Goal: Task Accomplishment & Management: Manage account settings

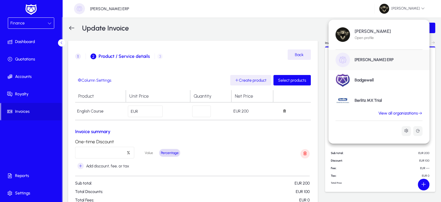
scroll to position [1, 0]
click at [413, 115] on link "View all organizations" at bounding box center [401, 113] width 58 height 5
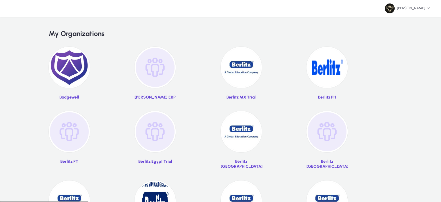
click at [167, 129] on img at bounding box center [155, 131] width 41 height 41
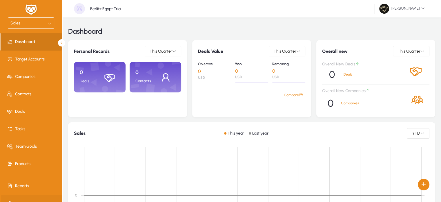
scroll to position [1, 0]
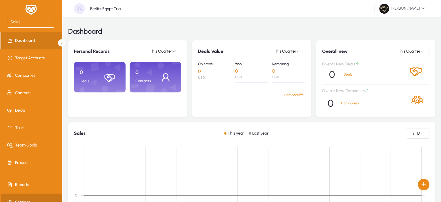
click at [20, 195] on span at bounding box center [32, 202] width 62 height 14
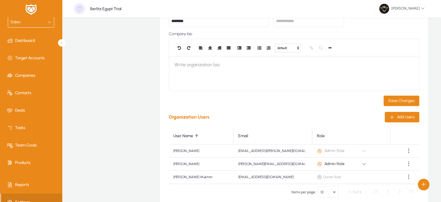
scroll to position [111, 0]
click at [396, 118] on div "Add Users" at bounding box center [402, 116] width 25 height 5
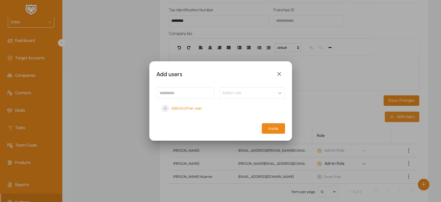
scroll to position [0, 0]
click at [186, 95] on input at bounding box center [185, 93] width 57 height 12
paste input "**********"
type input "**********"
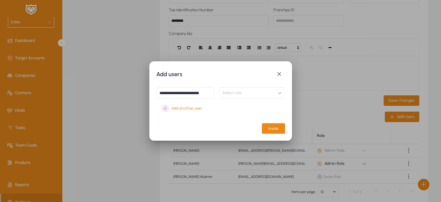
scroll to position [0, 0]
click at [243, 91] on div "Select role" at bounding box center [250, 93] width 56 height 8
click at [240, 101] on span "Admin Role" at bounding box center [234, 104] width 20 height 7
click at [275, 130] on span "Invite" at bounding box center [274, 128] width 10 height 5
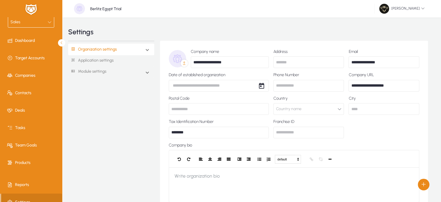
click at [144, 52] on mat-expansion-panel-header "Organization settings" at bounding box center [111, 50] width 86 height 12
click at [35, 20] on div "Sales" at bounding box center [28, 22] width 37 height 8
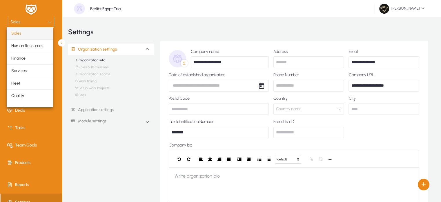
scroll to position [19, 0]
click at [145, 101] on div at bounding box center [220, 101] width 441 height 202
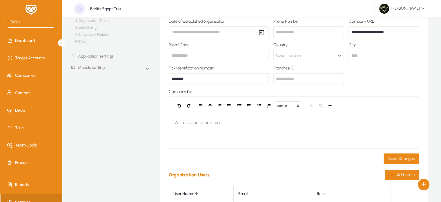
scroll to position [0, 0]
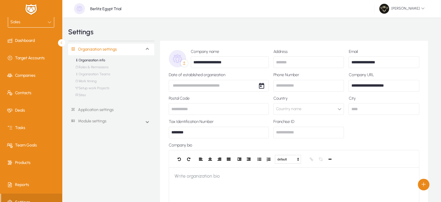
click at [98, 73] on link "Organization Teams" at bounding box center [92, 75] width 35 height 7
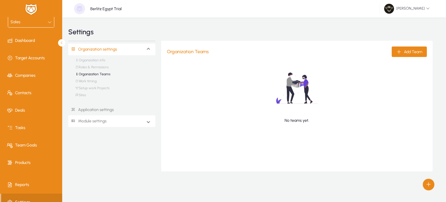
click at [95, 121] on link "Module settings" at bounding box center [87, 121] width 38 height 11
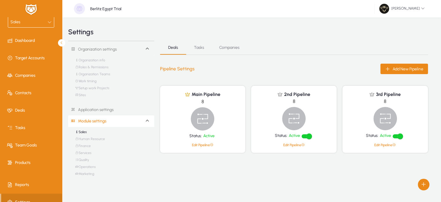
click at [97, 109] on link "Application settings" at bounding box center [111, 109] width 86 height 11
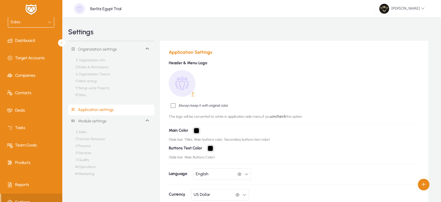
click at [196, 128] on input "*******" at bounding box center [196, 130] width 5 height 5
type input "*******"
click at [316, 40] on div "Settings" at bounding box center [251, 31] width 367 height 17
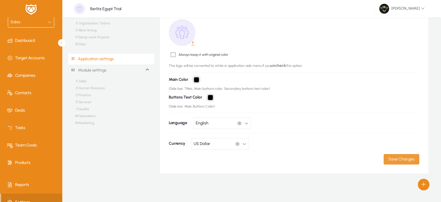
click at [412, 163] on span "submit" at bounding box center [402, 159] width 36 height 14
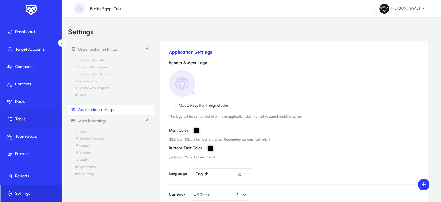
scroll to position [0, 0]
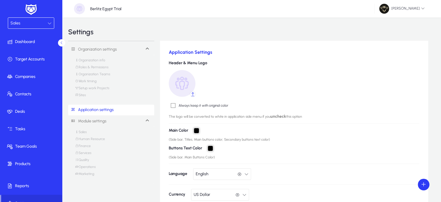
click at [38, 24] on div "Sales" at bounding box center [28, 23] width 37 height 8
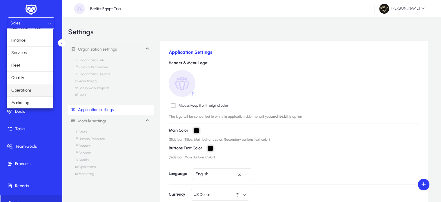
scroll to position [19, 0]
click at [25, 91] on span "Operations" at bounding box center [21, 90] width 20 height 7
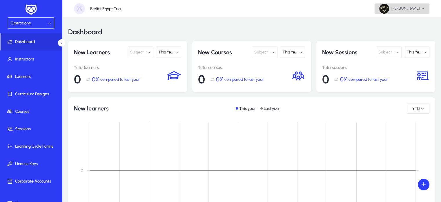
click at [408, 6] on span "[PERSON_NAME]" at bounding box center [403, 9] width 46 height 10
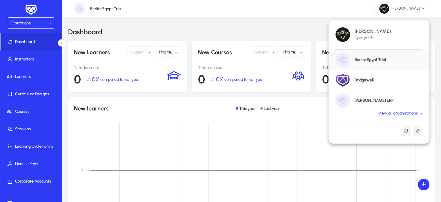
click at [368, 99] on h1 "[PERSON_NAME] ERP" at bounding box center [374, 100] width 39 height 5
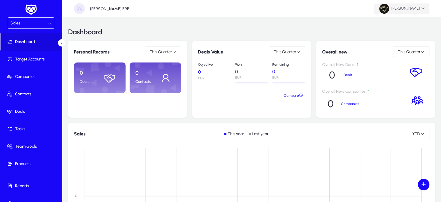
drag, startPoint x: 130, startPoint y: 57, endPoint x: 401, endPoint y: 6, distance: 275.3
click at [401, 6] on span "[PERSON_NAME]" at bounding box center [403, 9] width 46 height 10
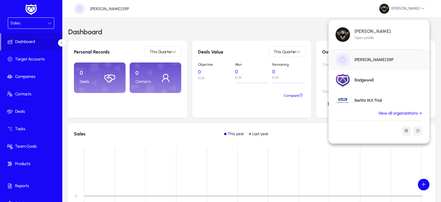
click at [403, 112] on link "View all organizations" at bounding box center [401, 113] width 58 height 5
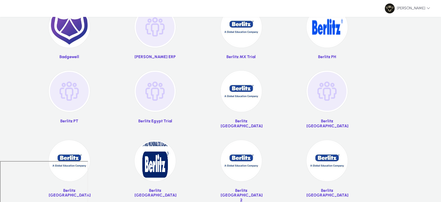
scroll to position [23, 0]
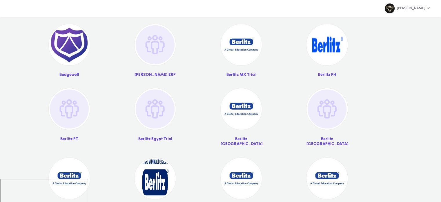
click at [154, 42] on img at bounding box center [155, 44] width 41 height 41
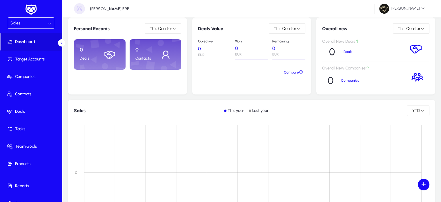
click at [27, 22] on div "Sales" at bounding box center [28, 23] width 37 height 8
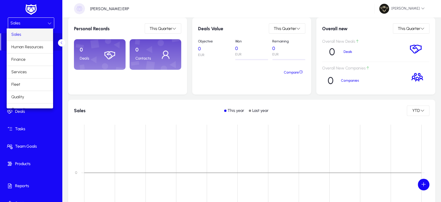
drag, startPoint x: 51, startPoint y: 163, endPoint x: 52, endPoint y: 177, distance: 14.5
click at [34, 178] on div at bounding box center [220, 101] width 441 height 202
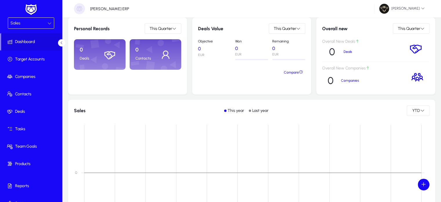
scroll to position [10, 0]
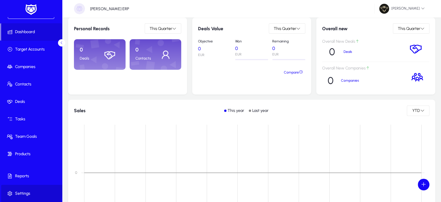
click at [25, 190] on span at bounding box center [32, 193] width 62 height 14
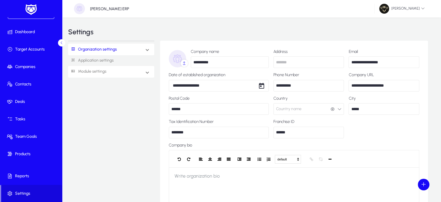
click at [102, 74] on link "Module settings" at bounding box center [87, 71] width 38 height 11
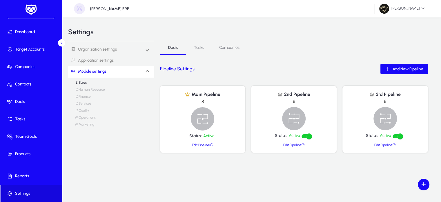
click at [90, 119] on link "Operations" at bounding box center [85, 118] width 21 height 7
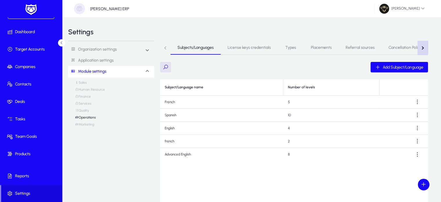
click at [423, 47] on div "button" at bounding box center [422, 47] width 3 height 3
click at [423, 47] on nav "Subjects/Languages License keys credentials Types Placements Referral sources C…" at bounding box center [294, 48] width 268 height 14
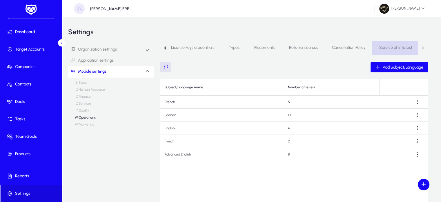
click at [394, 51] on span "Service of interest" at bounding box center [396, 48] width 33 height 14
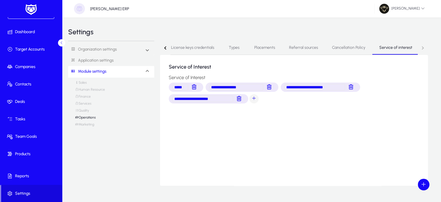
click at [253, 100] on span "serviceOfInterests selection" at bounding box center [254, 99] width 12 height 12
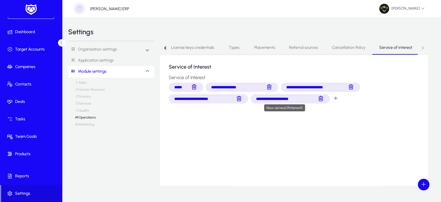
click at [308, 101] on input "**********" at bounding box center [284, 98] width 61 height 6
type input "*"
type input "*********"
click at [341, 137] on div "**********" at bounding box center [294, 120] width 268 height 131
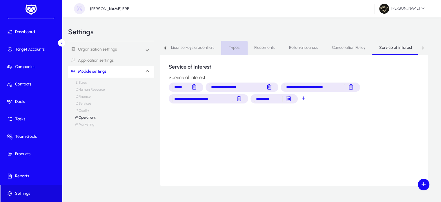
click at [226, 50] on link "Types" at bounding box center [234, 48] width 26 height 14
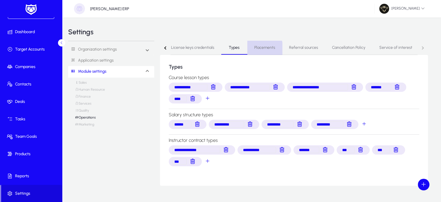
click at [257, 49] on span "Placements" at bounding box center [265, 48] width 21 height 4
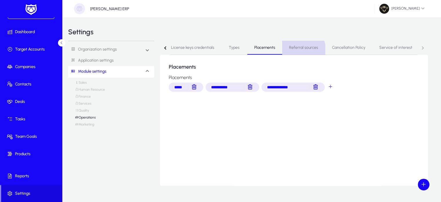
click at [293, 51] on span "Referral sources" at bounding box center [303, 48] width 29 height 14
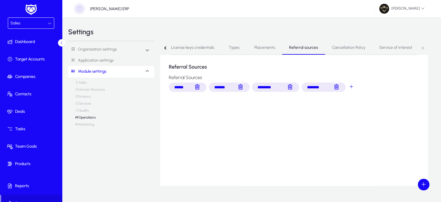
click at [35, 26] on div "Sales" at bounding box center [28, 23] width 37 height 8
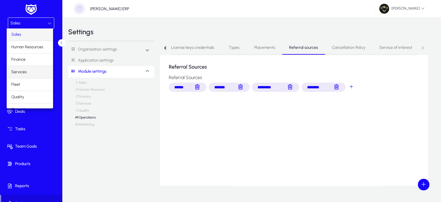
scroll to position [19, 0]
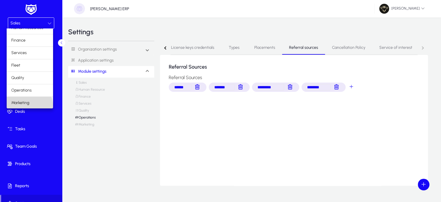
click at [29, 105] on span "Marketing" at bounding box center [20, 102] width 18 height 7
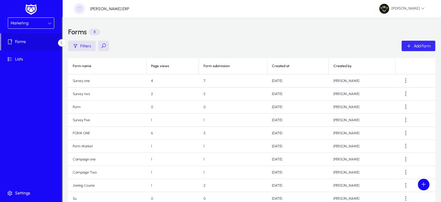
click at [419, 50] on span "button" at bounding box center [419, 46] width 34 height 14
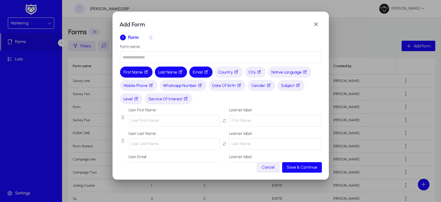
click at [146, 73] on icon "button" at bounding box center [146, 71] width 5 height 5
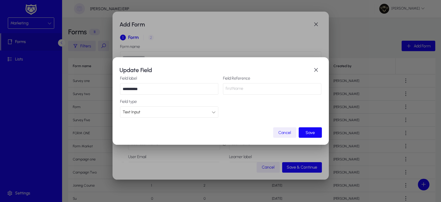
click at [131, 90] on input "**********" at bounding box center [169, 89] width 98 height 12
type input "*********"
click at [307, 132] on span "Save" at bounding box center [310, 132] width 9 height 5
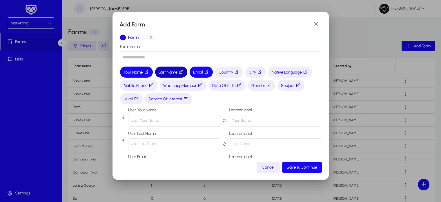
click at [174, 71] on span "Last Name" at bounding box center [171, 72] width 25 height 6
click at [183, 71] on icon "button" at bounding box center [181, 71] width 5 height 5
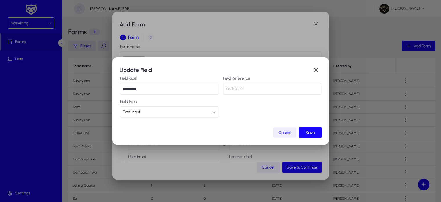
drag, startPoint x: 131, startPoint y: 88, endPoint x: 118, endPoint y: 88, distance: 13.4
click at [118, 88] on div "Update Field Field label ********* Field Reference lastName Field type Text Inp…" at bounding box center [221, 101] width 217 height 88
type input "**********"
click at [315, 131] on span "submit" at bounding box center [310, 132] width 23 height 14
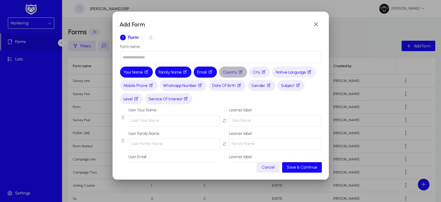
click at [229, 72] on span "Country" at bounding box center [233, 72] width 21 height 6
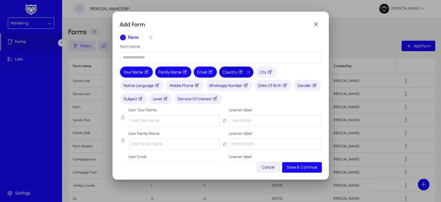
click at [243, 73] on icon "button" at bounding box center [241, 71] width 5 height 5
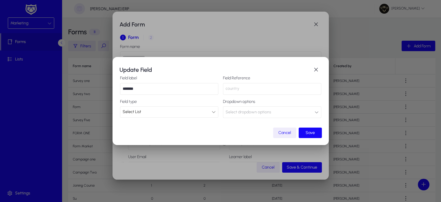
click at [155, 113] on div "Select List" at bounding box center [167, 112] width 89 height 8
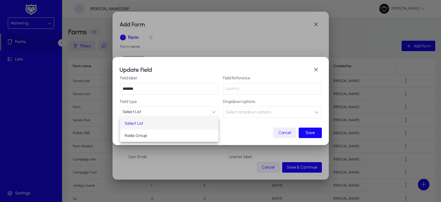
click at [141, 120] on span "Select List" at bounding box center [134, 123] width 19 height 7
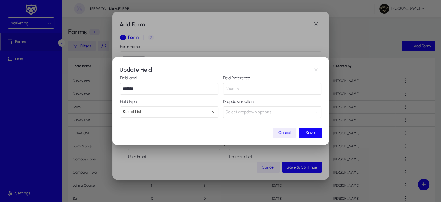
click at [269, 111] on span "Select dropdown options" at bounding box center [249, 112] width 46 height 12
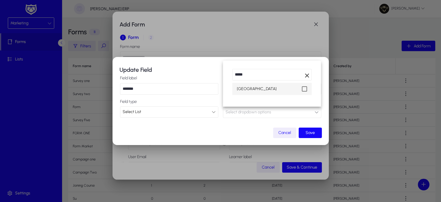
click at [305, 86] on mat-pseudo-checkbox at bounding box center [304, 88] width 5 height 5
click at [262, 74] on input "*****" at bounding box center [272, 75] width 79 height 12
type input "*"
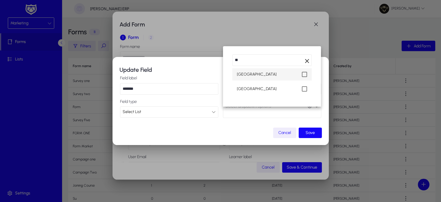
type input "*"
click at [305, 89] on mat-pseudo-checkbox at bounding box center [304, 88] width 5 height 5
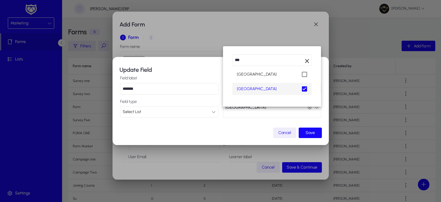
click at [265, 61] on input "***" at bounding box center [272, 60] width 79 height 12
type input "*"
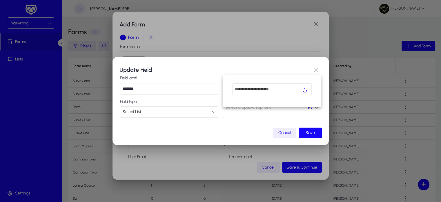
scroll to position [10, 0]
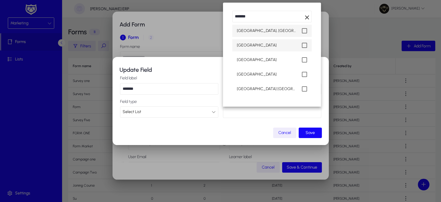
type input "******"
click at [304, 48] on mat-pseudo-checkbox at bounding box center [304, 45] width 5 height 5
click at [319, 132] on div at bounding box center [220, 101] width 441 height 202
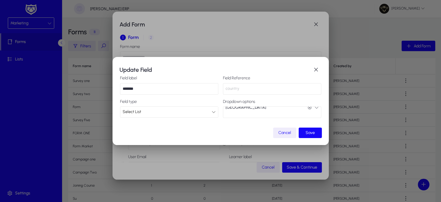
click at [319, 132] on span "submit" at bounding box center [310, 133] width 23 height 14
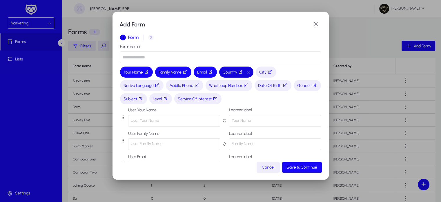
click at [232, 73] on span "Country" at bounding box center [233, 72] width 21 height 6
click at [243, 72] on icon "button" at bounding box center [241, 71] width 5 height 5
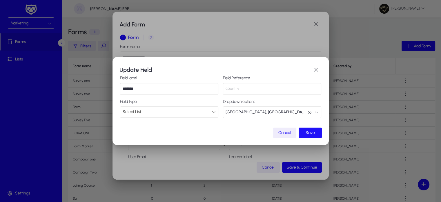
click at [305, 132] on span "submit" at bounding box center [310, 133] width 23 height 14
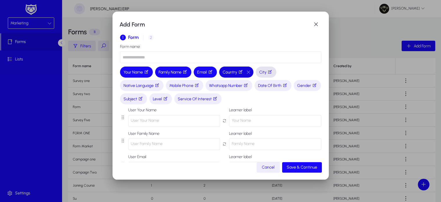
click at [264, 73] on span "City" at bounding box center [266, 72] width 14 height 6
click at [273, 73] on icon "button" at bounding box center [270, 71] width 5 height 5
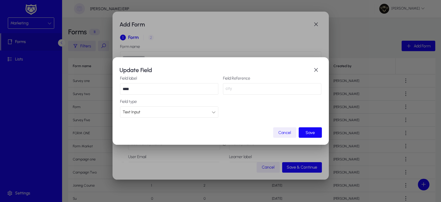
click at [181, 114] on div "Text Input" at bounding box center [167, 112] width 89 height 8
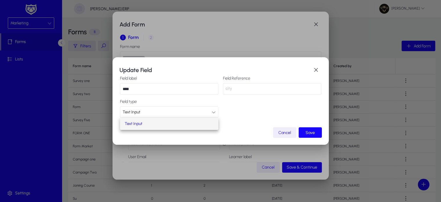
click at [153, 126] on mat-option "Text Input" at bounding box center [169, 124] width 98 height 12
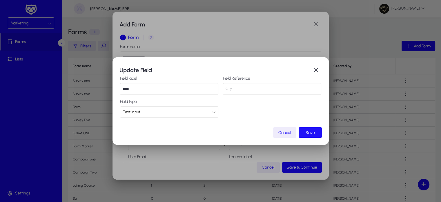
click at [303, 128] on span "submit" at bounding box center [310, 132] width 23 height 14
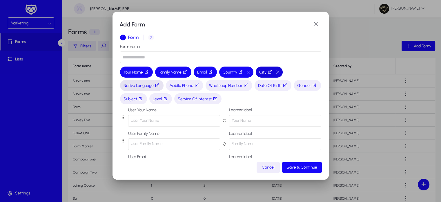
click at [138, 88] on span "Native Language" at bounding box center [142, 85] width 37 height 6
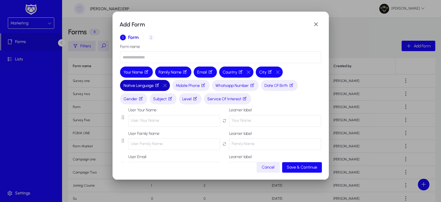
click at [157, 86] on icon "button" at bounding box center [157, 85] width 5 height 5
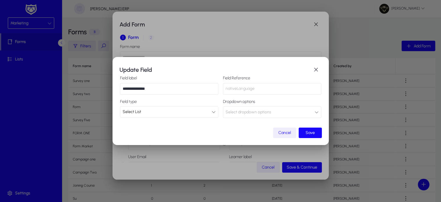
click at [181, 112] on div "Select List" at bounding box center [167, 112] width 89 height 8
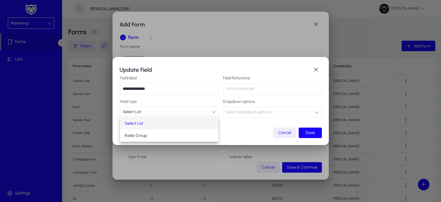
click at [181, 112] on div at bounding box center [220, 101] width 441 height 202
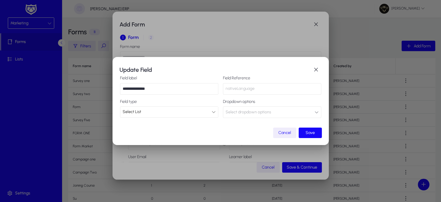
click at [273, 112] on button "Select dropdown options" at bounding box center [272, 112] width 98 height 12
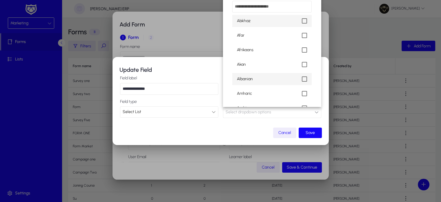
scroll to position [29, 0]
click at [302, 79] on mat-pseudo-checkbox at bounding box center [304, 78] width 5 height 5
click at [313, 134] on div at bounding box center [220, 101] width 441 height 202
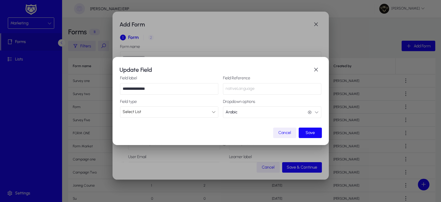
click at [313, 134] on span "Save" at bounding box center [310, 132] width 9 height 5
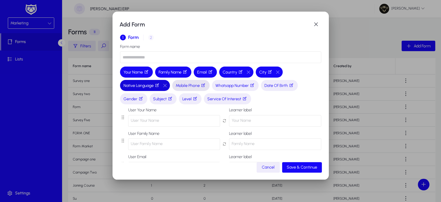
click at [186, 88] on span "Mobile Phone" at bounding box center [191, 85] width 30 height 6
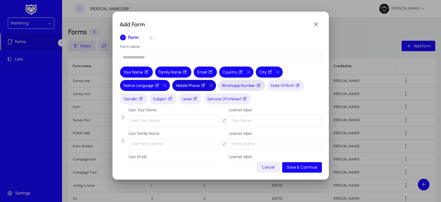
click at [238, 87] on span "Whatsapp Number" at bounding box center [242, 85] width 40 height 6
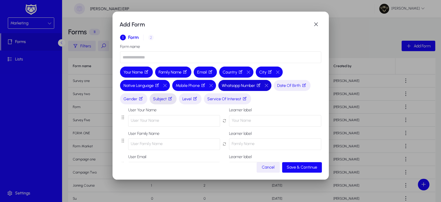
click at [160, 100] on span "Subject" at bounding box center [163, 99] width 20 height 6
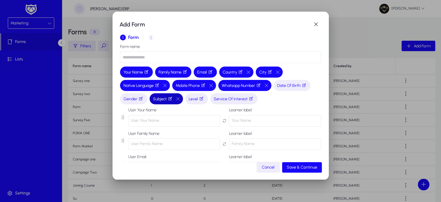
click at [172, 100] on icon "button" at bounding box center [170, 98] width 5 height 5
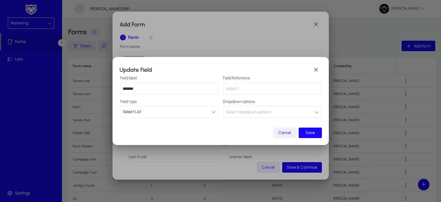
click at [247, 109] on span "Select dropdown options" at bounding box center [249, 112] width 46 height 12
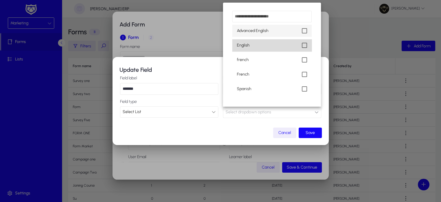
click at [303, 48] on mat-option "English" at bounding box center [272, 45] width 79 height 12
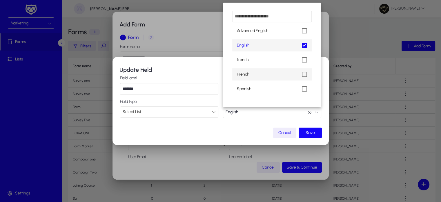
click at [304, 74] on mat-pseudo-checkbox at bounding box center [304, 74] width 5 height 5
click at [311, 134] on div at bounding box center [220, 101] width 441 height 202
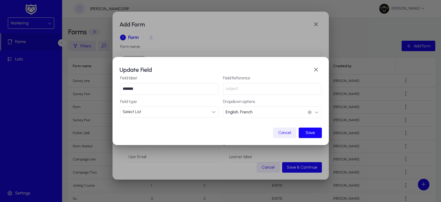
click at [311, 134] on span "Save" at bounding box center [310, 132] width 9 height 5
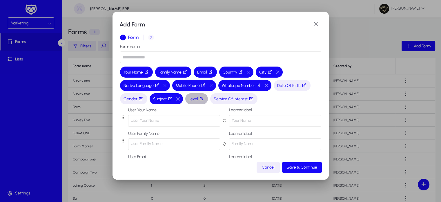
click at [204, 100] on icon "button" at bounding box center [201, 98] width 5 height 5
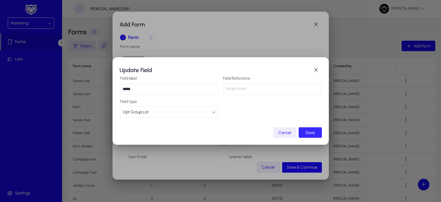
click at [315, 131] on span "submit" at bounding box center [310, 132] width 23 height 14
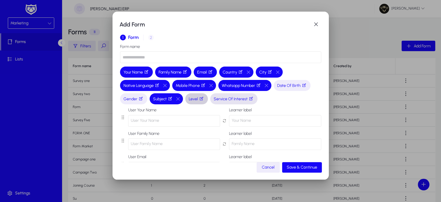
click at [228, 97] on span "Service Of Interest" at bounding box center [234, 99] width 40 height 6
click at [194, 101] on span "Level" at bounding box center [197, 99] width 16 height 6
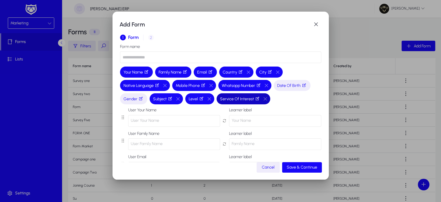
click at [258, 100] on icon "button" at bounding box center [257, 98] width 5 height 5
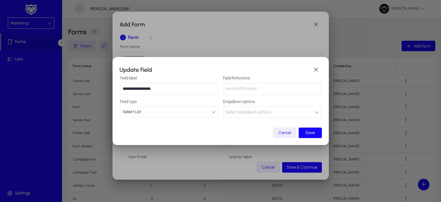
click at [184, 117] on div "Select List" at bounding box center [169, 112] width 98 height 11
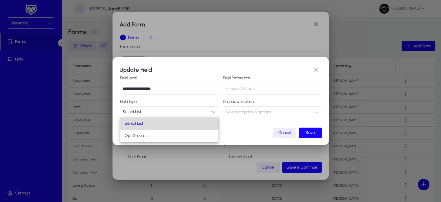
click at [157, 122] on mat-option "Select List" at bounding box center [169, 123] width 98 height 12
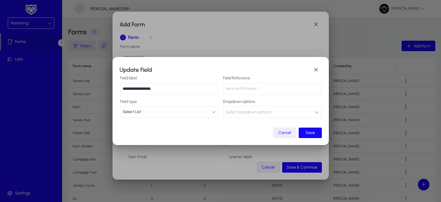
click at [243, 114] on span "Select dropdown options" at bounding box center [249, 112] width 46 height 12
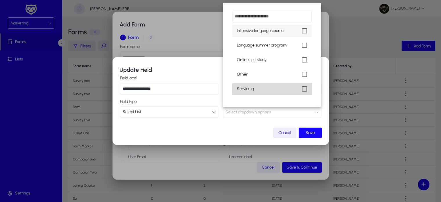
click at [304, 90] on mat-pseudo-checkbox at bounding box center [304, 88] width 5 height 5
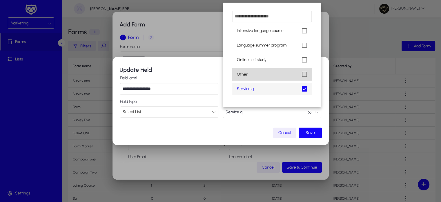
click at [306, 75] on mat-pseudo-checkbox at bounding box center [304, 74] width 5 height 5
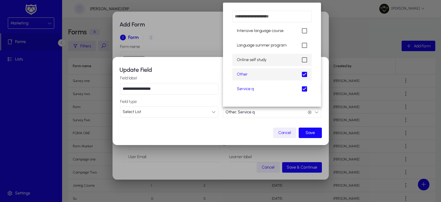
click at [306, 60] on mat-pseudo-checkbox at bounding box center [304, 59] width 5 height 5
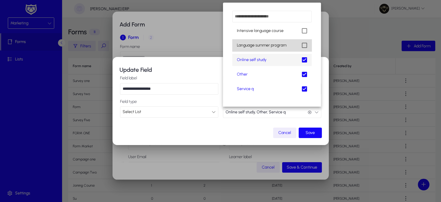
click at [304, 45] on mat-pseudo-checkbox at bounding box center [304, 45] width 5 height 5
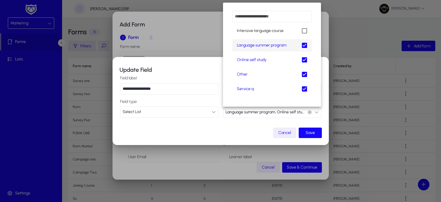
click at [314, 132] on div at bounding box center [220, 101] width 441 height 202
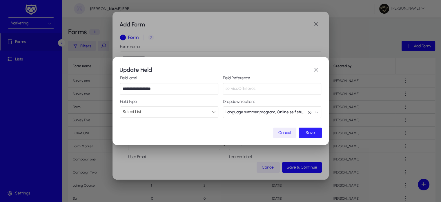
click at [314, 132] on span "Save" at bounding box center [310, 132] width 9 height 5
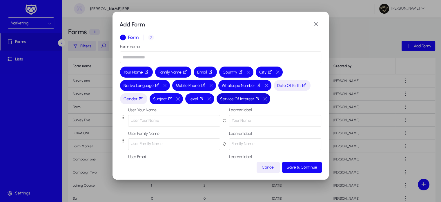
click at [138, 58] on input "text" at bounding box center [220, 57] width 201 height 12
type input "**********"
click at [295, 166] on span "Save & Continue" at bounding box center [302, 167] width 30 height 5
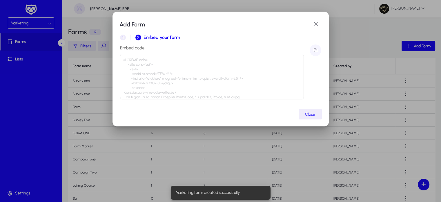
click at [316, 51] on span "button" at bounding box center [316, 50] width 12 height 12
click at [315, 24] on span "button" at bounding box center [317, 25] width 12 height 12
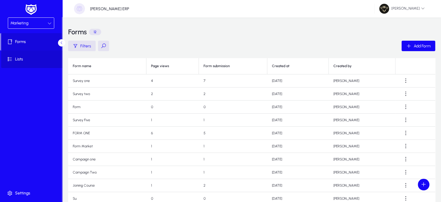
click at [25, 55] on span at bounding box center [32, 59] width 62 height 14
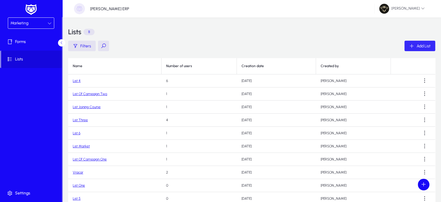
click at [425, 48] on span "Add List" at bounding box center [424, 46] width 14 height 5
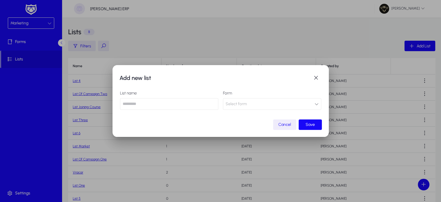
click at [143, 104] on input "text" at bounding box center [169, 104] width 98 height 12
type input "*******"
click at [236, 107] on span "Select form" at bounding box center [236, 104] width 21 height 12
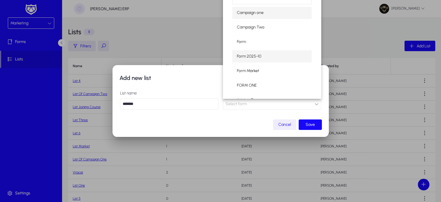
click at [258, 57] on span "Form 2025-10" at bounding box center [249, 56] width 24 height 7
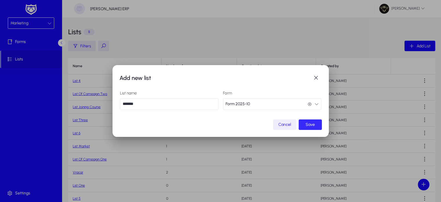
click at [307, 121] on span "submit" at bounding box center [310, 125] width 23 height 14
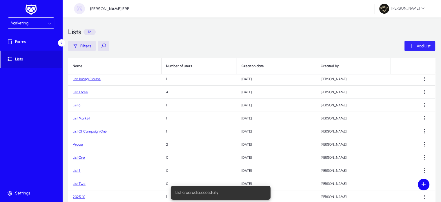
scroll to position [47, 0]
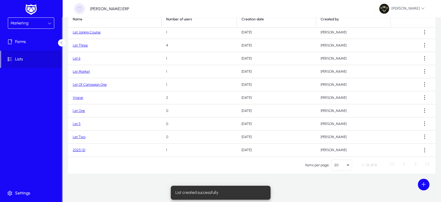
click at [78, 153] on td "2025-10" at bounding box center [114, 149] width 93 height 13
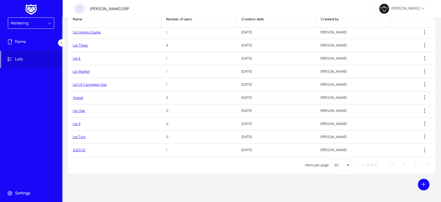
click at [78, 151] on link "2025-10" at bounding box center [79, 150] width 12 height 4
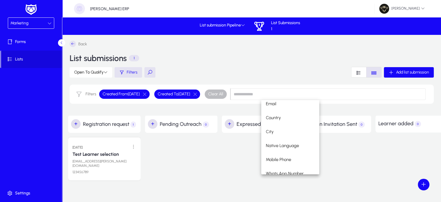
scroll to position [98, 0]
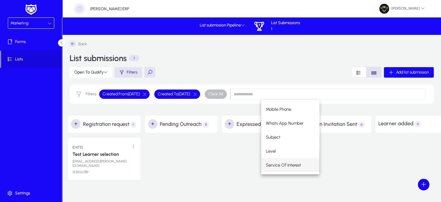
click at [283, 162] on span "Service Of Interest" at bounding box center [283, 164] width 35 height 7
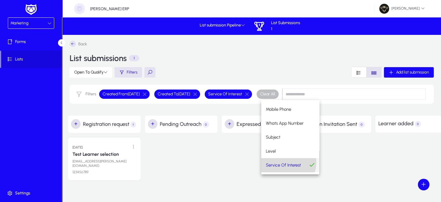
scroll to position [0, 0]
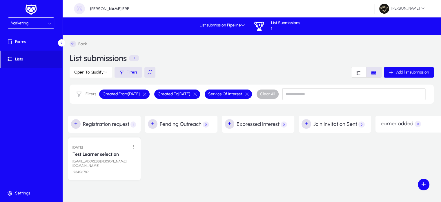
click at [332, 94] on input at bounding box center [354, 94] width 143 height 12
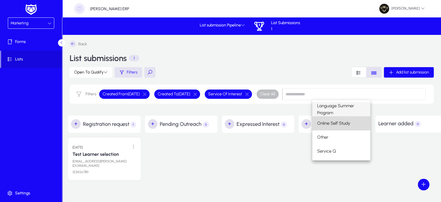
click at [334, 121] on span "Online Self Study" at bounding box center [333, 123] width 33 height 7
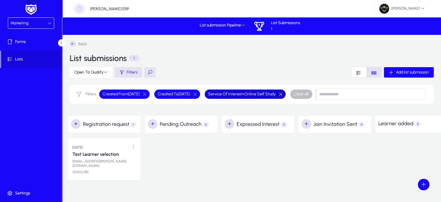
click at [287, 93] on span "button" at bounding box center [281, 94] width 12 height 12
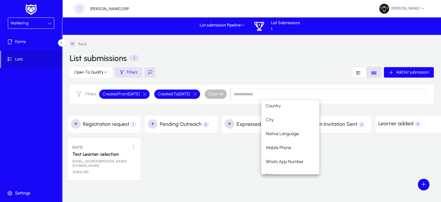
scroll to position [98, 0]
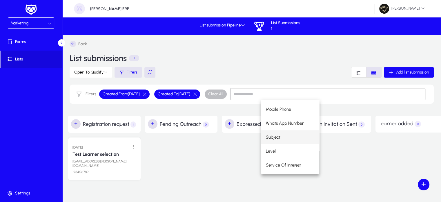
click at [279, 141] on mat-option "Subject" at bounding box center [291, 137] width 58 height 14
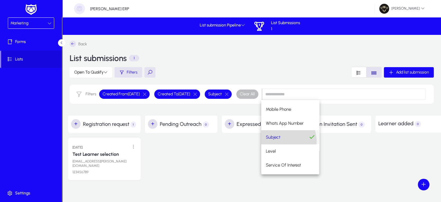
scroll to position [0, 0]
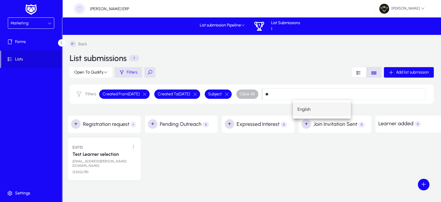
type input "**"
click at [318, 103] on mat-option "English" at bounding box center [322, 109] width 58 height 14
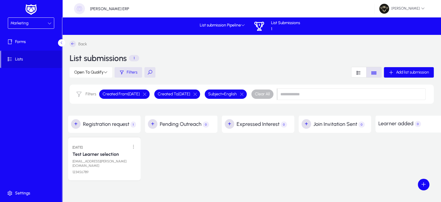
click at [324, 93] on input at bounding box center [351, 94] width 149 height 12
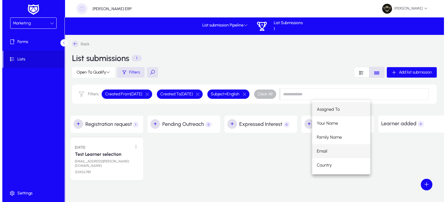
scroll to position [84, 0]
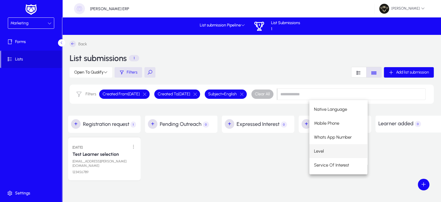
click at [332, 154] on mat-option "Level" at bounding box center [339, 151] width 58 height 14
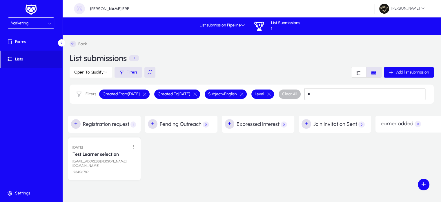
type input "*"
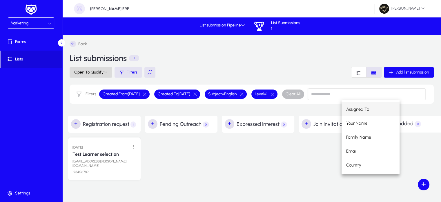
click at [95, 73] on span "Open To Qualify" at bounding box center [90, 72] width 33 height 5
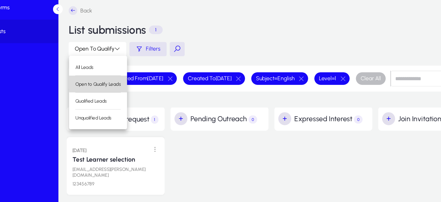
click at [100, 98] on span "Open to Qualify Leads" at bounding box center [92, 97] width 34 height 5
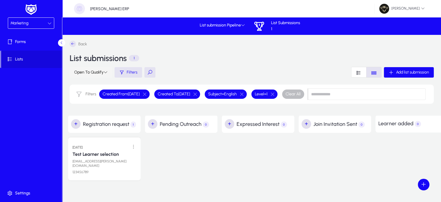
click at [104, 74] on span "Open To Qualify" at bounding box center [90, 72] width 33 height 5
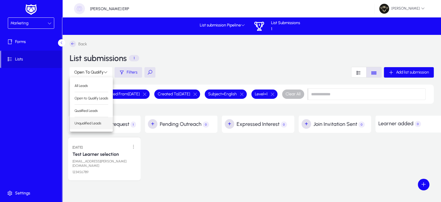
click at [91, 127] on button "Unqualified Leads" at bounding box center [91, 123] width 43 height 12
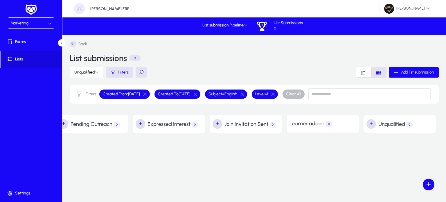
scroll to position [0, 0]
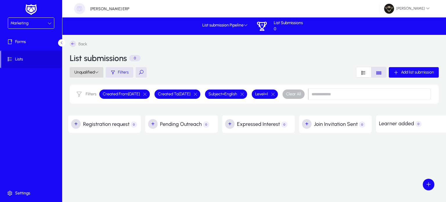
click at [91, 73] on span "Unqualified" at bounding box center [86, 72] width 24 height 5
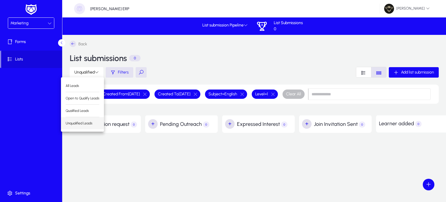
click at [78, 125] on span "Unqualified Leads" at bounding box center [83, 122] width 34 height 5
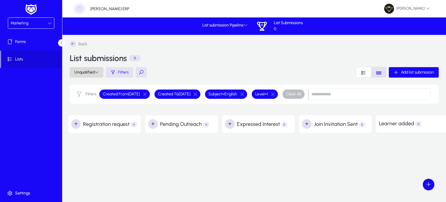
click at [88, 72] on span "Unqualified" at bounding box center [86, 72] width 24 height 5
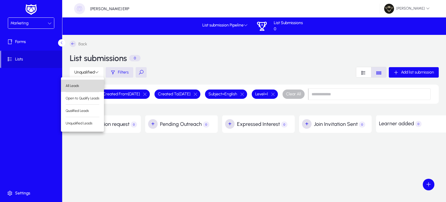
click at [81, 81] on button "All Leads" at bounding box center [82, 86] width 43 height 12
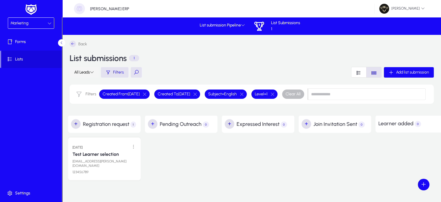
click at [86, 74] on span "All Leads" at bounding box center [84, 72] width 20 height 5
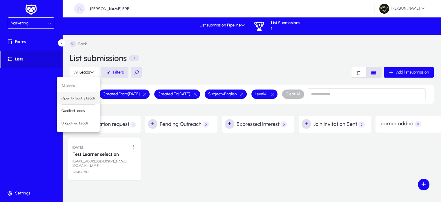
click at [84, 98] on span "Open to Qualify Leads" at bounding box center [79, 97] width 34 height 5
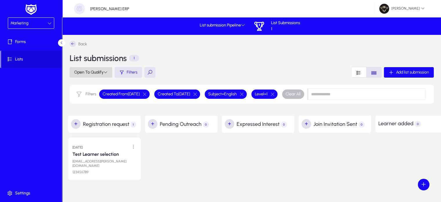
click at [93, 74] on span "Open To Qualify" at bounding box center [90, 72] width 33 height 5
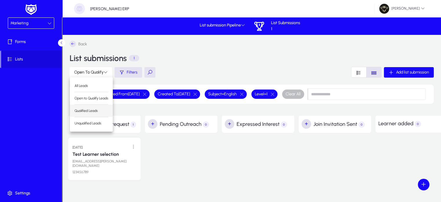
click at [97, 111] on span "Qualified Leads" at bounding box center [92, 110] width 34 height 5
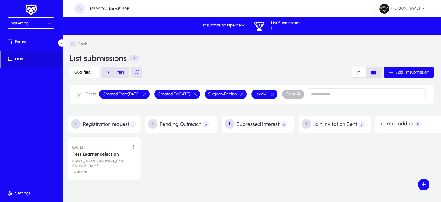
click at [42, 28] on div "Marketing" at bounding box center [31, 23] width 46 height 11
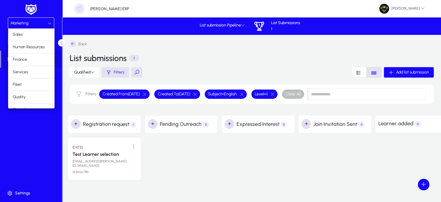
drag, startPoint x: 93, startPoint y: 53, endPoint x: 24, endPoint y: 22, distance: 75.1
click at [24, 22] on div at bounding box center [220, 101] width 441 height 202
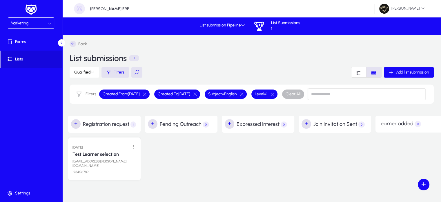
click at [29, 29] on div "Marketing" at bounding box center [31, 25] width 62 height 16
click at [37, 27] on div "Marketing" at bounding box center [31, 23] width 46 height 11
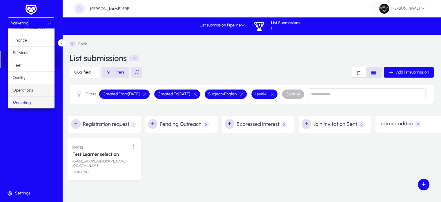
scroll to position [19, 0]
click at [24, 88] on span "Operations" at bounding box center [23, 90] width 20 height 7
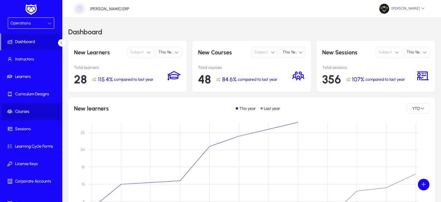
click at [22, 111] on span "Courses" at bounding box center [32, 112] width 62 height 6
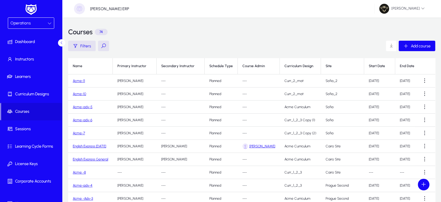
click at [80, 82] on link "Acme-11" at bounding box center [79, 81] width 12 height 4
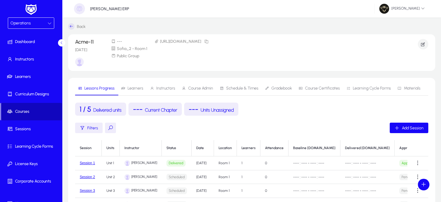
click at [38, 116] on span at bounding box center [31, 111] width 61 height 14
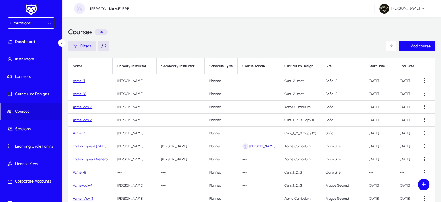
click at [418, 32] on div "Courses 74" at bounding box center [251, 31] width 367 height 17
click at [407, 48] on icon "button" at bounding box center [406, 45] width 5 height 5
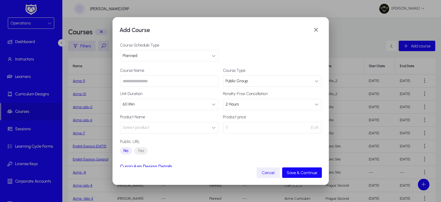
click at [137, 82] on input "text" at bounding box center [169, 81] width 98 height 12
type input "*******"
click at [159, 127] on button "Select product" at bounding box center [169, 128] width 98 height 12
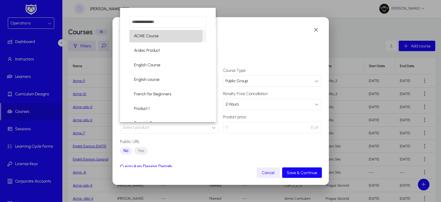
click at [160, 35] on mat-option "ACME Course" at bounding box center [167, 36] width 77 height 12
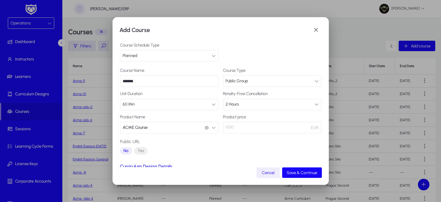
scroll to position [45, 0]
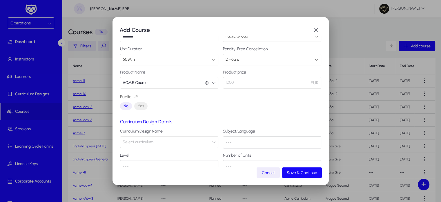
click at [161, 148] on div "Curriculum Design Details Curriculum Design Name Select curriculum Subject/Lang…" at bounding box center [220, 145] width 201 height 53
click at [160, 144] on button "Select curriculum" at bounding box center [169, 142] width 98 height 12
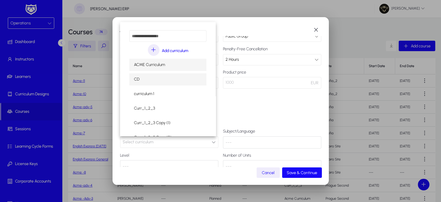
click at [144, 81] on mat-option "CD" at bounding box center [167, 79] width 77 height 12
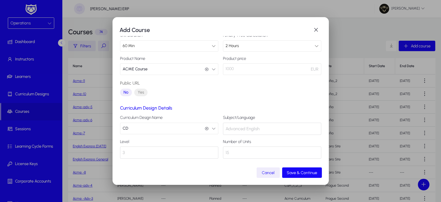
scroll to position [58, 0]
click at [159, 127] on button "CD CD" at bounding box center [169, 129] width 98 height 12
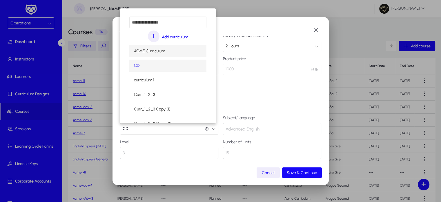
click at [151, 52] on span "ACME Curriculum" at bounding box center [149, 51] width 31 height 7
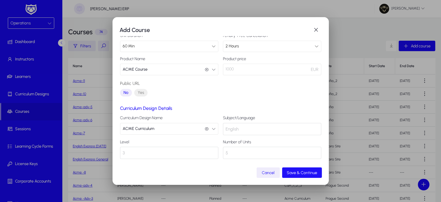
click at [298, 172] on span "Save & Continue" at bounding box center [302, 172] width 30 height 5
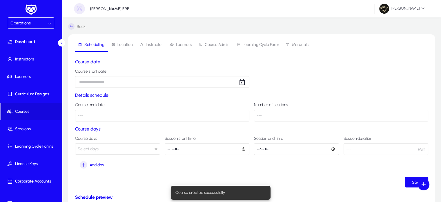
click at [194, 82] on body "Operations Dashboard Instructors Learners Curriculum Designs Courses Sessions L…" at bounding box center [220, 101] width 441 height 202
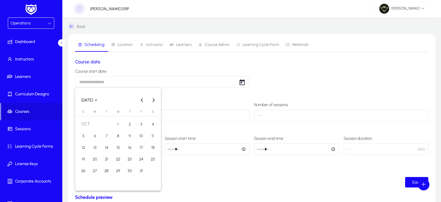
click at [120, 123] on span "1" at bounding box center [118, 124] width 10 height 10
type input "**********"
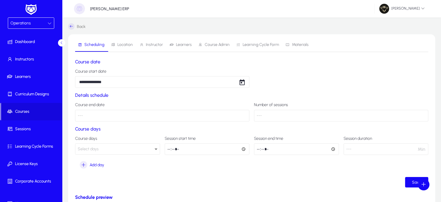
click at [102, 148] on div "Select days" at bounding box center [116, 149] width 77 height 8
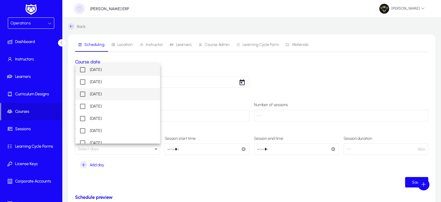
click at [102, 95] on span "[DATE]" at bounding box center [96, 94] width 12 height 7
click at [170, 145] on div at bounding box center [220, 101] width 441 height 202
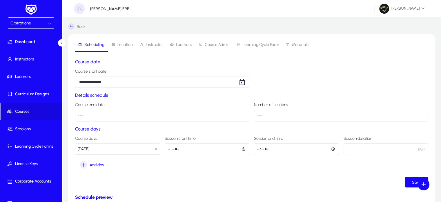
click at [168, 149] on input "time" at bounding box center [207, 149] width 85 height 12
type input "*****"
click at [259, 150] on input "time" at bounding box center [296, 149] width 85 height 12
type input "*****"
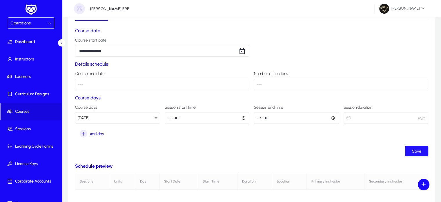
click at [417, 151] on span "Save" at bounding box center [416, 151] width 9 height 5
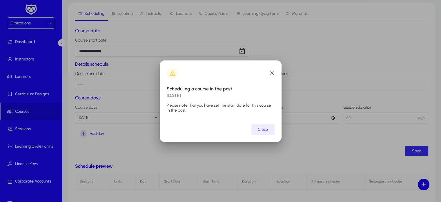
scroll to position [0, 0]
click at [272, 71] on span "button" at bounding box center [273, 73] width 12 height 12
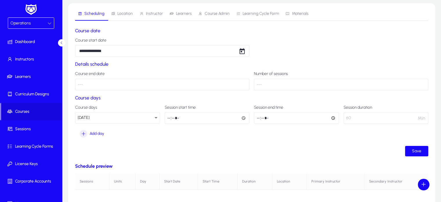
scroll to position [31, 0]
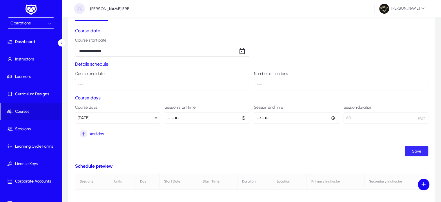
click at [412, 151] on span "submit" at bounding box center [417, 151] width 23 height 14
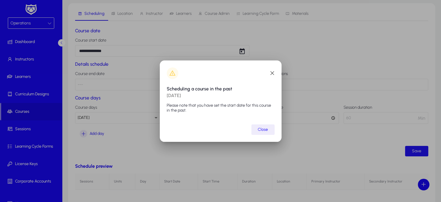
scroll to position [0, 0]
click at [264, 130] on span "Close" at bounding box center [263, 129] width 10 height 5
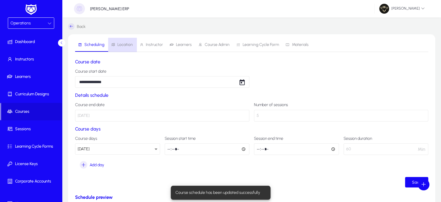
click at [126, 44] on span "Location" at bounding box center [125, 45] width 15 height 4
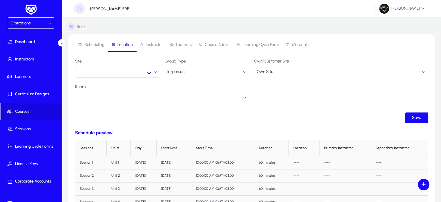
click at [109, 72] on button "button" at bounding box center [117, 72] width 85 height 12
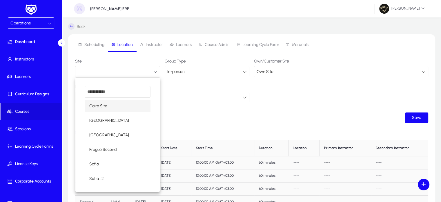
click at [101, 105] on span "Cairo Site" at bounding box center [98, 105] width 18 height 7
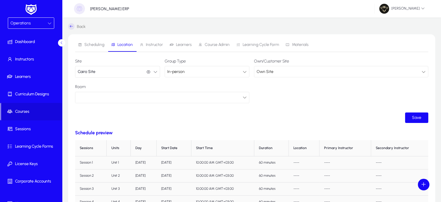
click at [180, 92] on div at bounding box center [162, 97] width 174 height 11
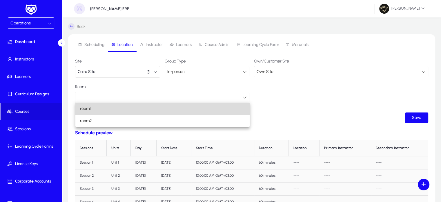
click at [95, 113] on mat-option "room1" at bounding box center [162, 108] width 174 height 12
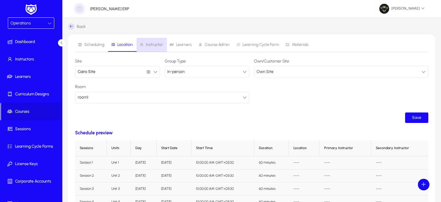
click at [149, 46] on span "Instructor" at bounding box center [154, 45] width 17 height 4
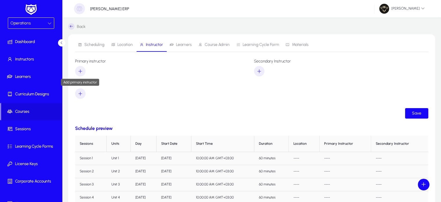
click at [80, 72] on icon "button" at bounding box center [80, 71] width 5 height 5
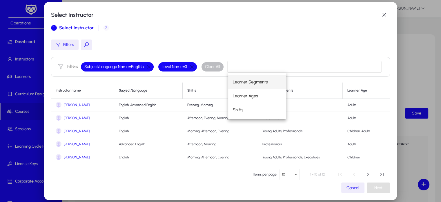
click at [71, 104] on span "[PERSON_NAME]" at bounding box center [77, 105] width 26 height 4
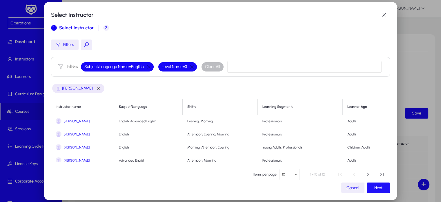
click at [378, 188] on span "Next" at bounding box center [379, 187] width 8 height 5
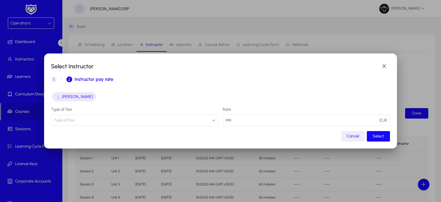
click at [163, 117] on button "Type of Fee" at bounding box center [134, 120] width 167 height 12
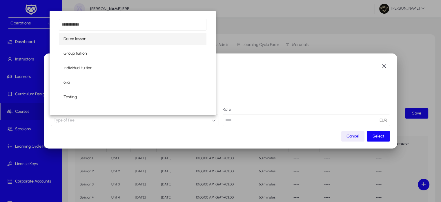
click at [81, 38] on span "Demo lesson" at bounding box center [75, 38] width 23 height 7
type input "***"
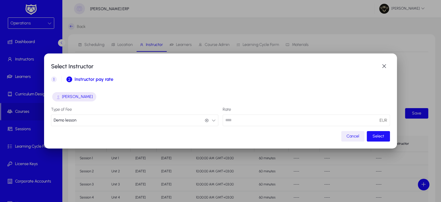
click at [381, 139] on span "button" at bounding box center [378, 136] width 23 height 14
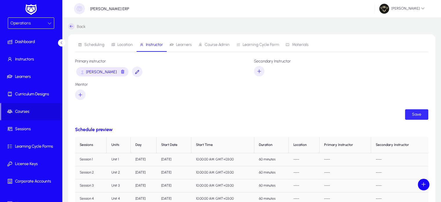
click at [420, 116] on span "Save" at bounding box center [416, 114] width 9 height 5
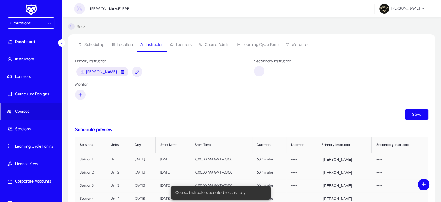
click at [172, 43] on icon at bounding box center [172, 45] width 4 height 4
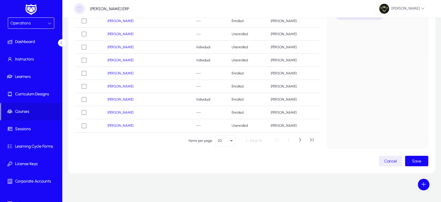
scroll to position [102, 0]
click at [420, 167] on span "button" at bounding box center [417, 161] width 23 height 14
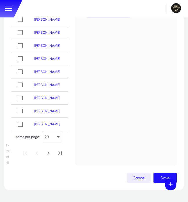
click at [159, 175] on span "button" at bounding box center [165, 178] width 23 height 14
click at [161, 179] on span "Save" at bounding box center [165, 177] width 9 height 5
click at [161, 179] on span "Saving..." at bounding box center [157, 177] width 15 height 5
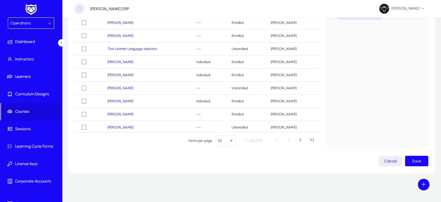
scroll to position [0, 0]
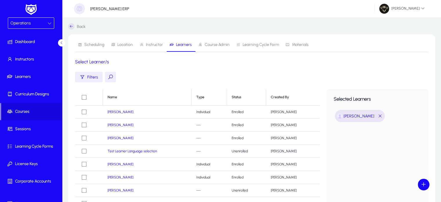
click at [129, 42] on span "Location" at bounding box center [122, 45] width 22 height 14
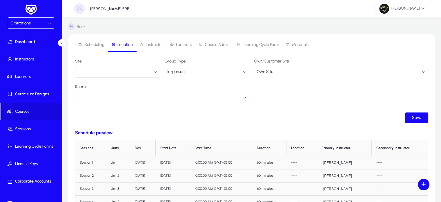
click at [112, 72] on button "button" at bounding box center [117, 72] width 85 height 12
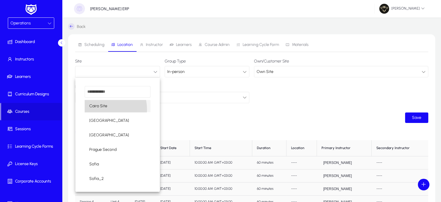
click at [100, 109] on mat-option "Cairo Site" at bounding box center [118, 106] width 66 height 12
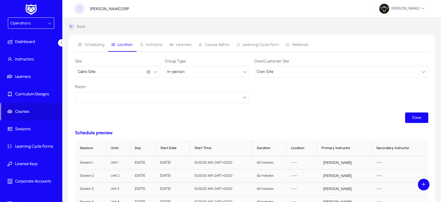
click at [122, 98] on div at bounding box center [160, 97] width 165 height 8
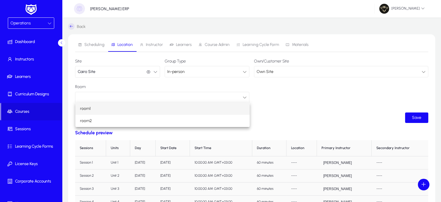
click at [103, 109] on mat-option "room1" at bounding box center [162, 108] width 174 height 12
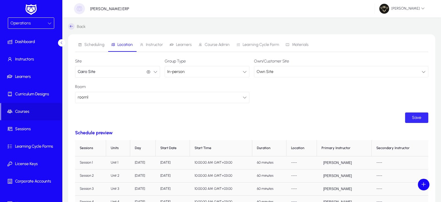
click at [417, 119] on span "Save" at bounding box center [416, 117] width 9 height 5
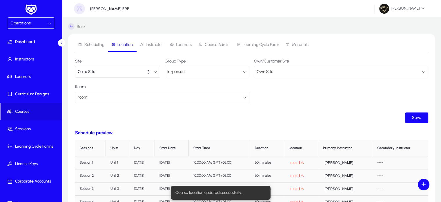
click at [179, 42] on span "Learners" at bounding box center [181, 45] width 22 height 14
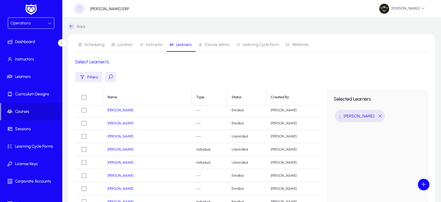
scroll to position [102, 0]
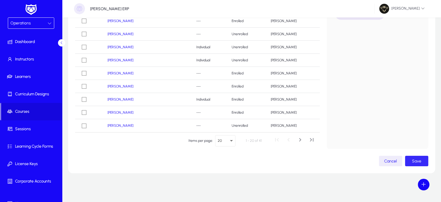
click at [417, 162] on span "Save" at bounding box center [416, 160] width 9 height 5
click at [417, 162] on div "Saving..." at bounding box center [413, 160] width 22 height 5
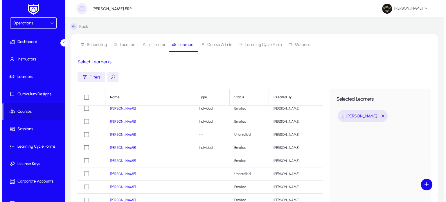
scroll to position [0, 0]
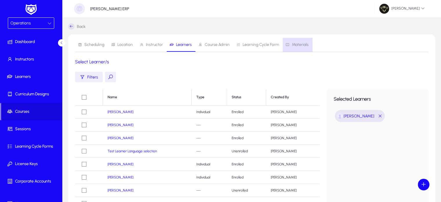
click at [301, 43] on span "Materials" at bounding box center [300, 45] width 17 height 4
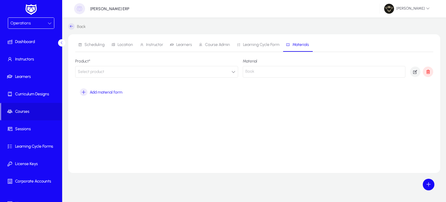
click at [122, 72] on button "Select product" at bounding box center [156, 72] width 163 height 12
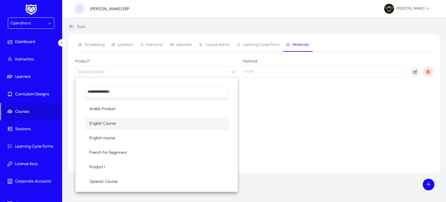
scroll to position [15, 0]
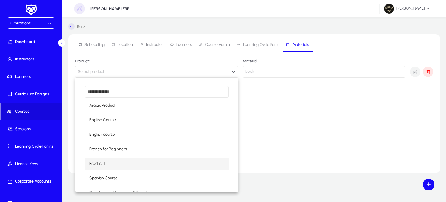
click at [110, 165] on mat-option "Product 1" at bounding box center [157, 163] width 144 height 12
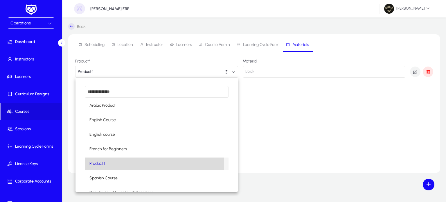
scroll to position [0, 0]
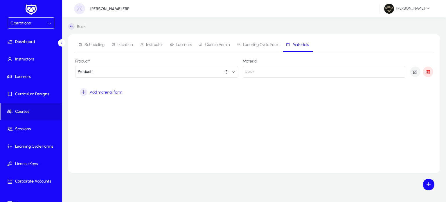
click at [31, 26] on div "Operations" at bounding box center [28, 23] width 37 height 8
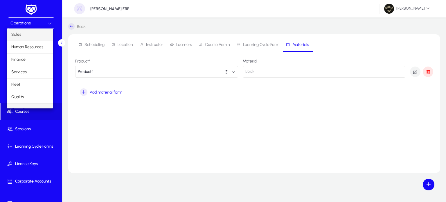
click at [19, 35] on span "Sales" at bounding box center [16, 34] width 10 height 7
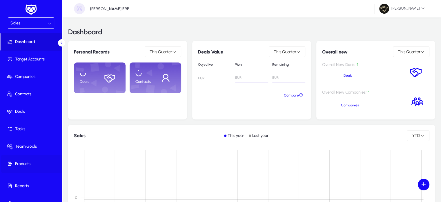
click at [27, 167] on span at bounding box center [32, 164] width 62 height 14
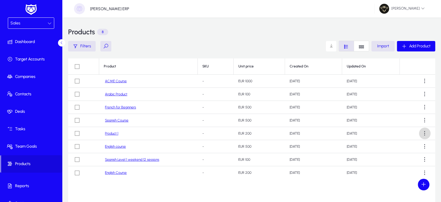
click at [427, 132] on span at bounding box center [425, 133] width 12 height 12
click at [410, 161] on span "Edit" at bounding box center [414, 159] width 23 height 5
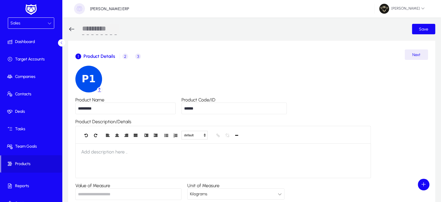
click at [78, 108] on input "*********" at bounding box center [125, 108] width 100 height 12
click at [26, 26] on div "Sales" at bounding box center [28, 23] width 37 height 8
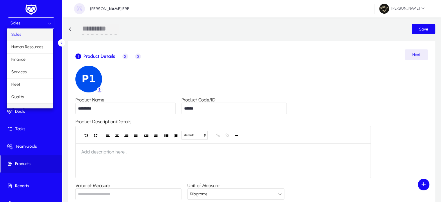
scroll to position [19, 0]
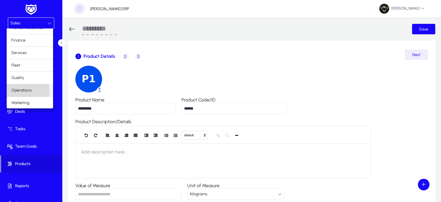
click at [26, 90] on span "Operations" at bounding box center [21, 90] width 20 height 7
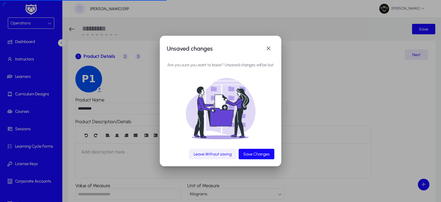
drag, startPoint x: 214, startPoint y: 154, endPoint x: 206, endPoint y: 154, distance: 7.6
click at [206, 154] on span "Leave Without saving" at bounding box center [213, 154] width 38 height 5
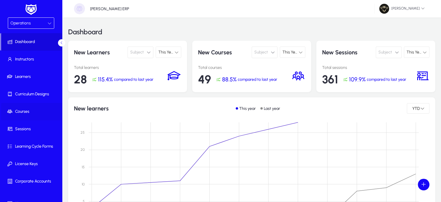
drag, startPoint x: 25, startPoint y: 109, endPoint x: 39, endPoint y: 109, distance: 13.6
click at [39, 109] on link "Courses" at bounding box center [32, 111] width 62 height 17
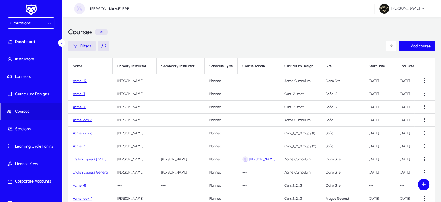
click at [78, 81] on link "Acme_12" at bounding box center [80, 81] width 14 height 4
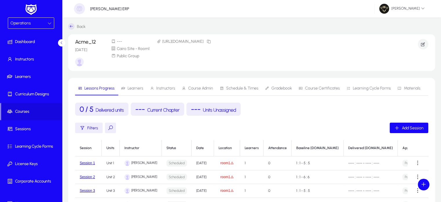
click at [406, 87] on span "Materials" at bounding box center [412, 88] width 17 height 4
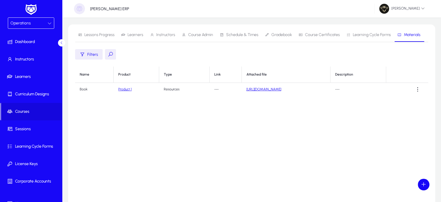
scroll to position [53, 0]
click at [416, 86] on span at bounding box center [418, 90] width 12 height 12
click at [401, 104] on span "Edit" at bounding box center [407, 103] width 23 height 5
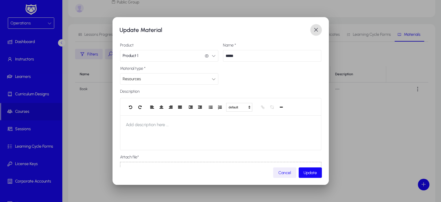
scroll to position [31, 0]
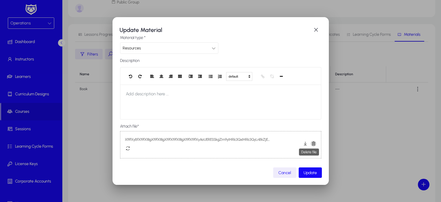
click at [310, 143] on span "button" at bounding box center [314, 144] width 12 height 12
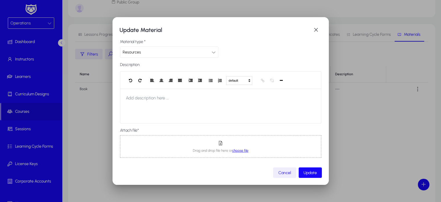
scroll to position [26, 0]
click at [242, 149] on span "choose file" at bounding box center [241, 151] width 16 height 4
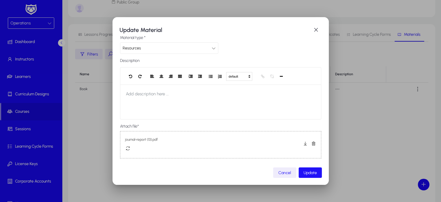
click at [306, 172] on span "Update" at bounding box center [310, 172] width 13 height 5
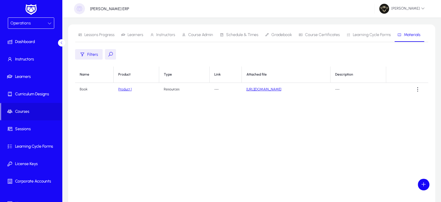
scroll to position [0, 0]
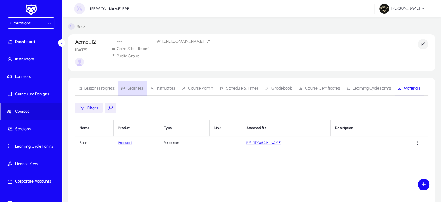
click at [140, 89] on span "Learners" at bounding box center [136, 88] width 16 height 4
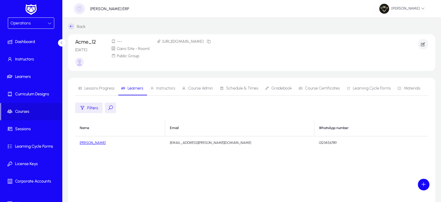
click at [93, 140] on link "[PERSON_NAME]" at bounding box center [93, 142] width 26 height 4
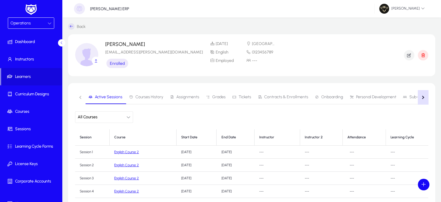
click at [425, 97] on button "button" at bounding box center [423, 97] width 10 height 14
click at [403, 97] on span "Materials" at bounding box center [411, 97] width 17 height 4
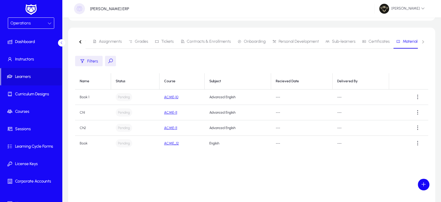
scroll to position [62, 0]
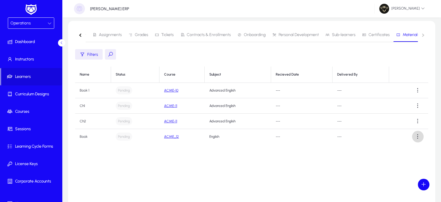
click at [417, 136] on span at bounding box center [418, 137] width 12 height 12
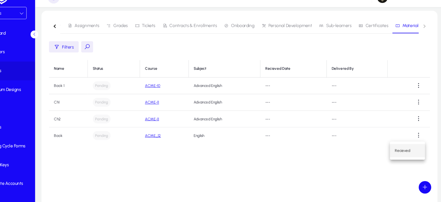
click at [408, 149] on span "Recieved" at bounding box center [407, 150] width 23 height 5
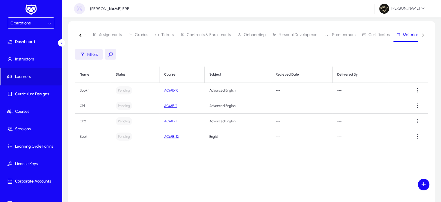
click at [198, 30] on span "Contracts & Enrollments" at bounding box center [206, 35] width 51 height 14
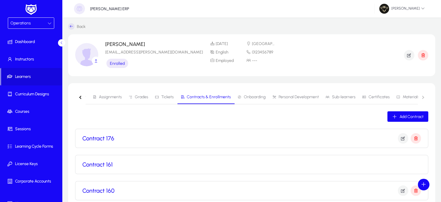
click at [341, 140] on div "Contract 176" at bounding box center [251, 138] width 339 height 10
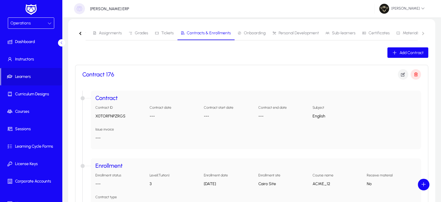
scroll to position [71, 0]
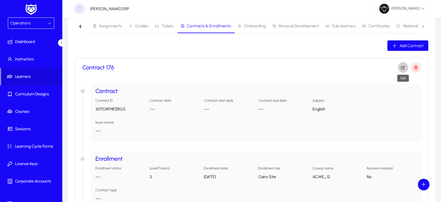
click at [404, 67] on icon "button" at bounding box center [403, 67] width 5 height 5
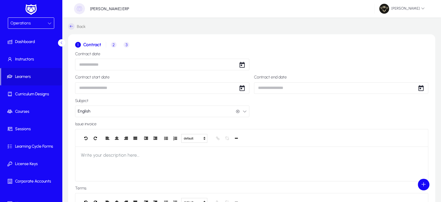
click at [127, 46] on span "3" at bounding box center [127, 45] width 6 height 6
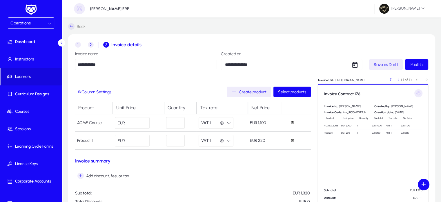
scroll to position [16, 0]
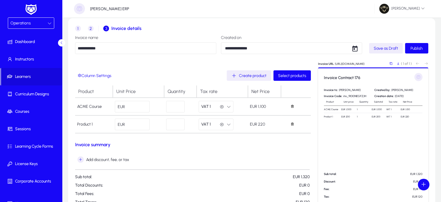
click at [144, 106] on input "****" at bounding box center [132, 107] width 35 height 12
click at [140, 124] on input "***" at bounding box center [132, 124] width 35 height 12
drag, startPoint x: 266, startPoint y: 124, endPoint x: 247, endPoint y: 125, distance: 18.6
click at [247, 125] on tr "Product 1 EUR *** * VAT 1 VAT 1 EUR 220" at bounding box center [193, 124] width 236 height 18
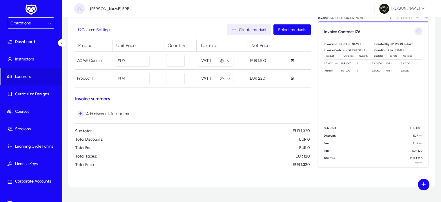
scroll to position [76, 0]
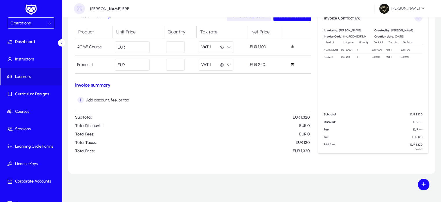
drag, startPoint x: 309, startPoint y: 115, endPoint x: 302, endPoint y: 116, distance: 6.7
click at [302, 116] on span "EUR 1,320" at bounding box center [301, 117] width 17 height 5
click at [271, 117] on p "Sub total: EUR 1,320" at bounding box center [192, 117] width 235 height 5
drag, startPoint x: 311, startPoint y: 151, endPoint x: 284, endPoint y: 154, distance: 26.9
click at [284, 154] on div "Column Settings Create product Select products Product Unit Price Quantity Tax …" at bounding box center [252, 84] width 354 height 165
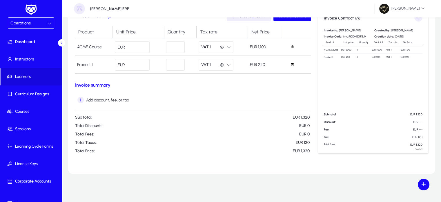
click at [140, 49] on input "****" at bounding box center [132, 47] width 35 height 12
click at [142, 62] on input "***" at bounding box center [132, 65] width 35 height 12
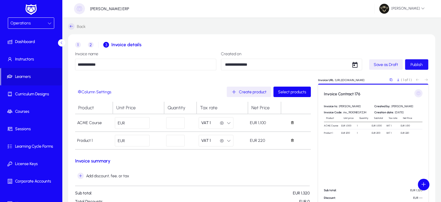
click at [426, 61] on span "submit" at bounding box center [417, 64] width 23 height 14
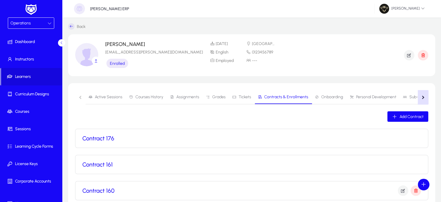
click at [422, 97] on div "button" at bounding box center [422, 96] width 3 height 3
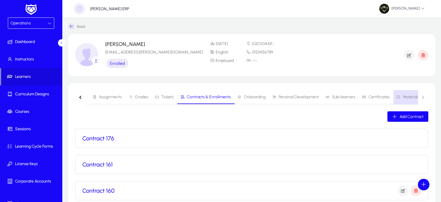
click at [403, 98] on span "Materials" at bounding box center [411, 97] width 17 height 4
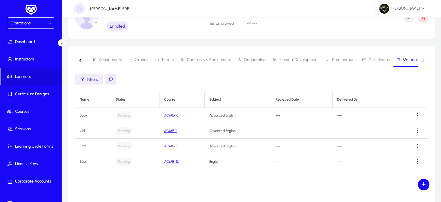
scroll to position [65, 0]
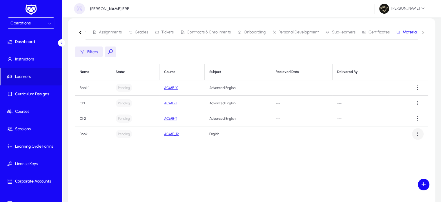
click at [418, 137] on span at bounding box center [418, 134] width 12 height 12
click at [409, 142] on button "Recieved" at bounding box center [408, 148] width 33 height 12
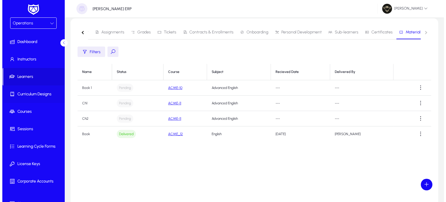
scroll to position [0, 0]
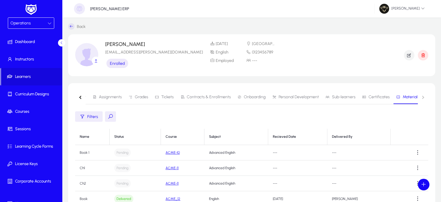
drag, startPoint x: 164, startPoint y: 52, endPoint x: 105, endPoint y: 53, distance: 59.2
click at [105, 53] on section "[PERSON_NAME] [PERSON_NAME][EMAIL_ADDRESS][PERSON_NAME][DOMAIN_NAME] Enrolled […" at bounding box center [251, 55] width 367 height 42
copy p "[EMAIL_ADDRESS][PERSON_NAME][DOMAIN_NAME]"
click at [80, 96] on div "button" at bounding box center [80, 96] width 3 height 3
click at [114, 96] on span "Active Sessions" at bounding box center [109, 97] width 28 height 4
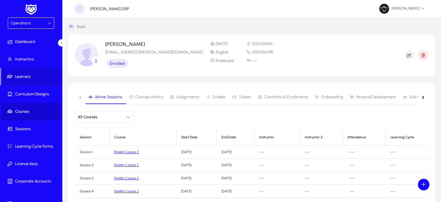
drag, startPoint x: 345, startPoint y: 143, endPoint x: 27, endPoint y: 112, distance: 319.3
click at [27, 112] on span "Courses" at bounding box center [32, 112] width 62 height 6
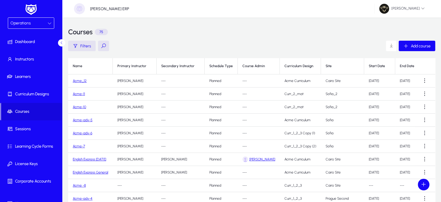
click at [83, 80] on link "Acme_12" at bounding box center [80, 81] width 14 height 4
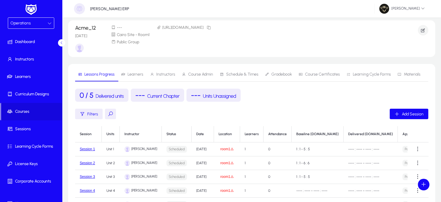
scroll to position [76, 0]
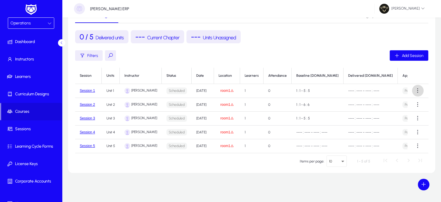
click at [420, 89] on span at bounding box center [418, 91] width 12 height 12
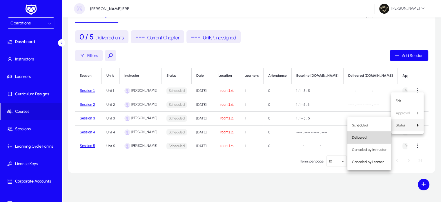
click at [365, 136] on span "Delivered" at bounding box center [369, 137] width 35 height 5
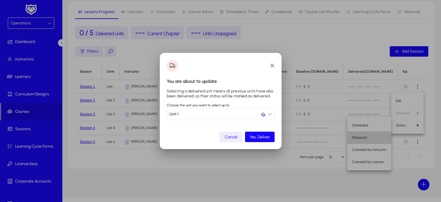
scroll to position [0, 0]
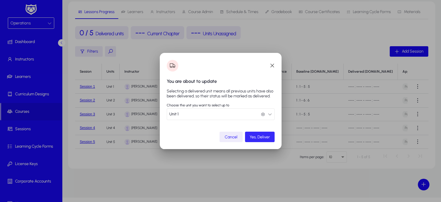
click at [266, 138] on span "Yes, Deliver" at bounding box center [260, 136] width 20 height 5
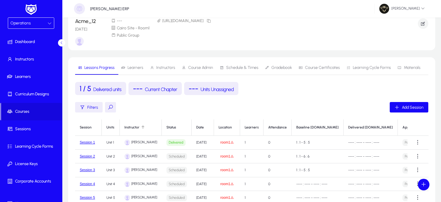
scroll to position [19, 0]
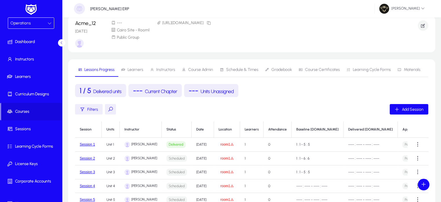
click at [35, 19] on div "Operations" at bounding box center [28, 23] width 37 height 8
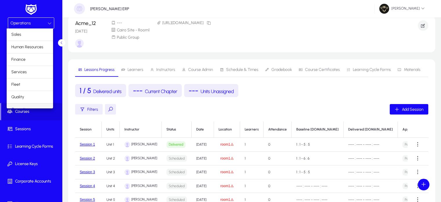
scroll to position [7, 0]
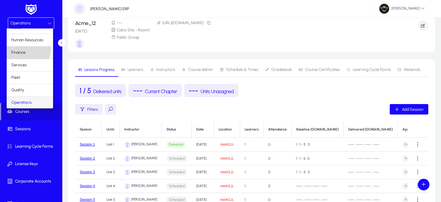
click at [28, 50] on mat-option "Finance" at bounding box center [30, 52] width 46 height 12
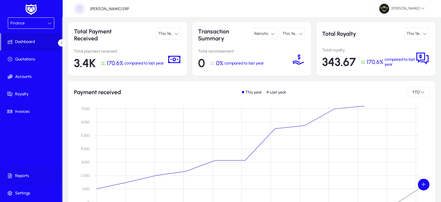
click at [21, 174] on span "Reports" at bounding box center [32, 176] width 62 height 6
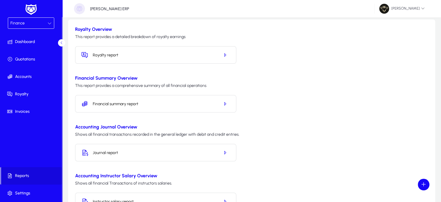
scroll to position [28, 0]
click at [222, 103] on span "button" at bounding box center [225, 103] width 10 height 14
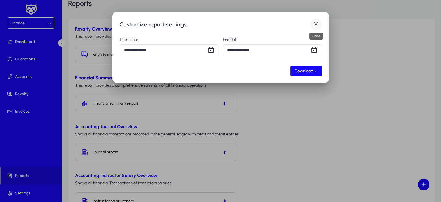
click at [315, 24] on span "button" at bounding box center [317, 25] width 12 height 12
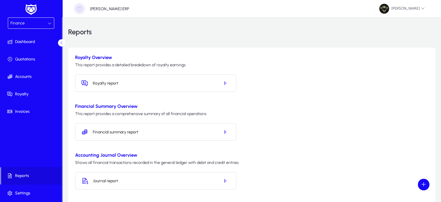
scroll to position [28, 0]
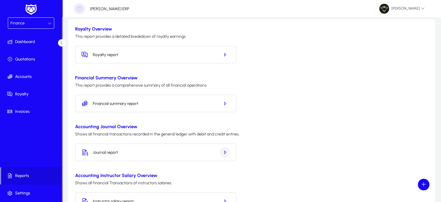
click at [227, 151] on icon "button" at bounding box center [225, 151] width 5 height 5
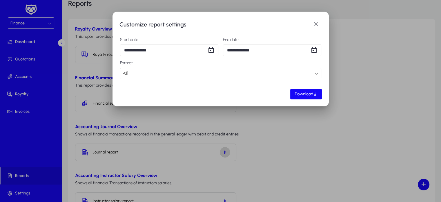
scroll to position [0, 0]
click at [157, 75] on div "Pdf" at bounding box center [219, 74] width 192 height 8
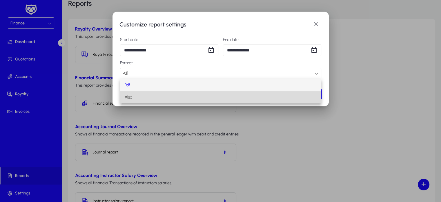
click at [148, 92] on mat-option "Xlsx" at bounding box center [220, 97] width 201 height 12
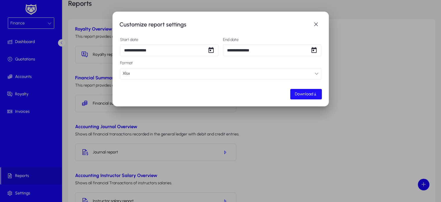
click at [306, 96] on span "Download" at bounding box center [304, 93] width 18 height 5
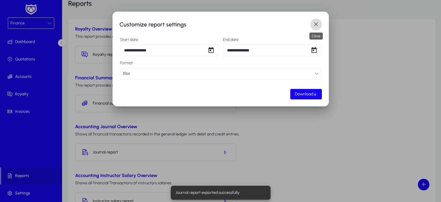
click at [316, 24] on span "button" at bounding box center [317, 25] width 12 height 12
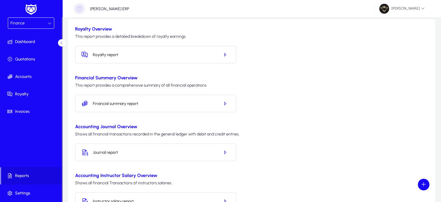
scroll to position [72, 0]
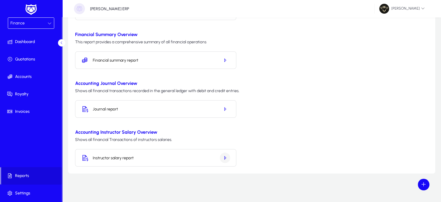
click at [225, 156] on icon "button" at bounding box center [225, 157] width 5 height 5
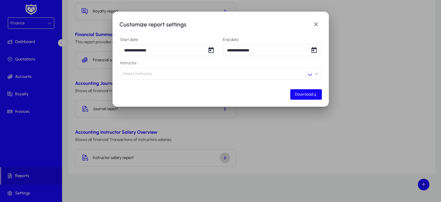
scroll to position [0, 0]
click at [315, 19] on span "button" at bounding box center [317, 25] width 12 height 12
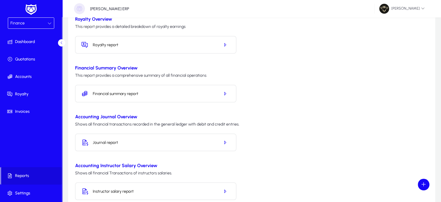
scroll to position [39, 0]
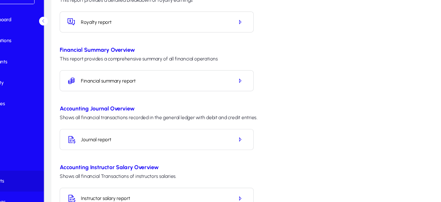
drag, startPoint x: 121, startPoint y: 141, endPoint x: 92, endPoint y: 141, distance: 29.0
click at [92, 141] on div "Journal report" at bounding box center [155, 140] width 161 height 17
click at [317, 132] on div "Accounting Journal Overview Shows all financial transactions recorded in the ge…" at bounding box center [252, 131] width 354 height 37
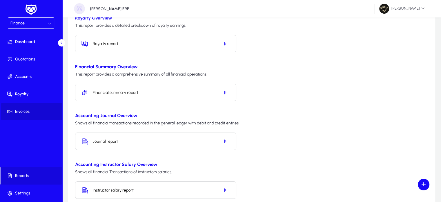
click at [29, 117] on span at bounding box center [32, 111] width 62 height 14
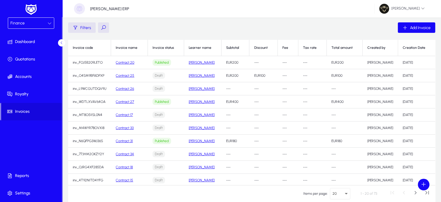
click at [43, 26] on div "Finance" at bounding box center [28, 23] width 37 height 8
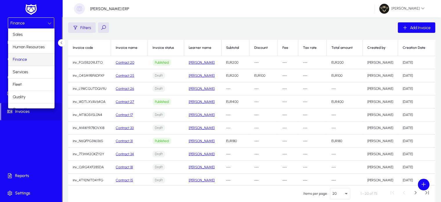
scroll to position [19, 0]
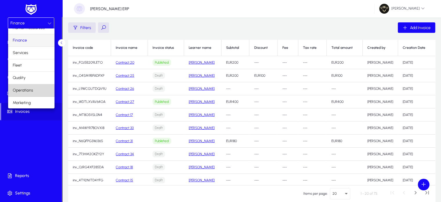
click at [33, 90] on span "Operations" at bounding box center [23, 90] width 20 height 7
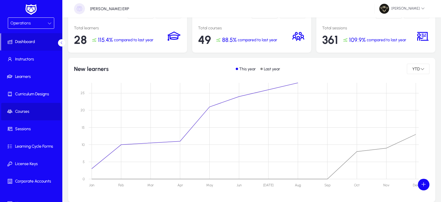
click at [13, 113] on icon at bounding box center [11, 112] width 8 height 6
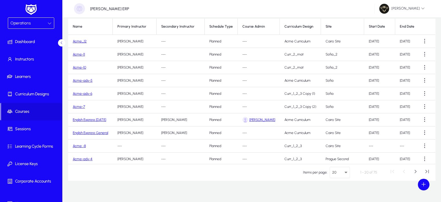
click at [81, 41] on link "Acme_12" at bounding box center [80, 41] width 14 height 4
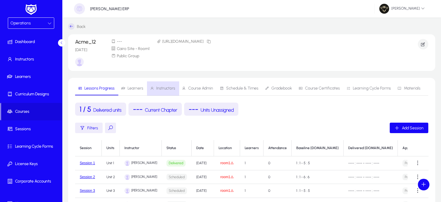
click at [166, 87] on span "Instructors" at bounding box center [165, 88] width 19 height 4
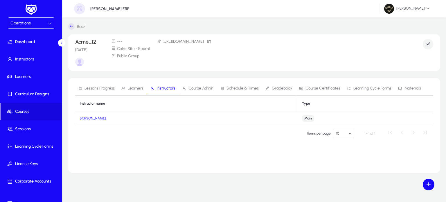
click at [88, 120] on td "[PERSON_NAME]" at bounding box center [186, 118] width 222 height 13
click at [88, 119] on link "[PERSON_NAME]" at bounding box center [93, 118] width 26 height 4
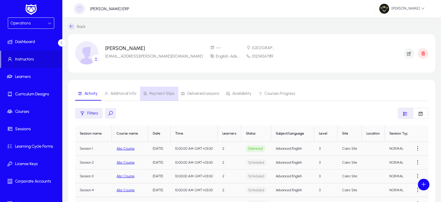
click at [165, 98] on span "Payment Slips" at bounding box center [158, 93] width 31 height 14
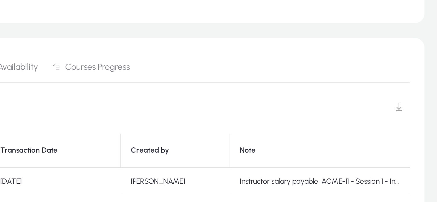
click at [424, 116] on span at bounding box center [424, 113] width 12 height 12
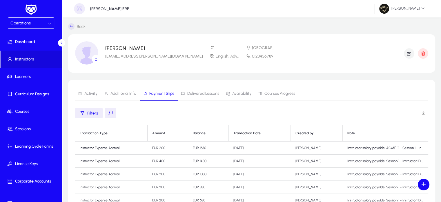
click at [23, 20] on div "Operations" at bounding box center [28, 23] width 37 height 8
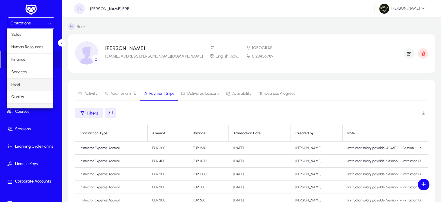
scroll to position [19, 0]
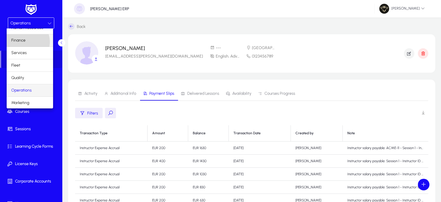
click at [26, 42] on mat-option "Finance" at bounding box center [30, 40] width 46 height 12
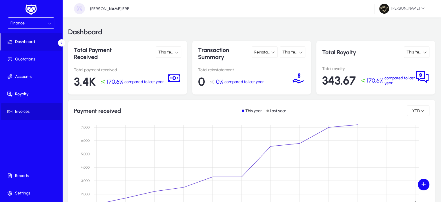
click at [14, 110] on icon at bounding box center [11, 112] width 8 height 6
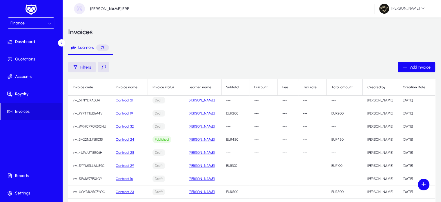
scroll to position [132, 0]
click at [107, 70] on button at bounding box center [103, 67] width 11 height 10
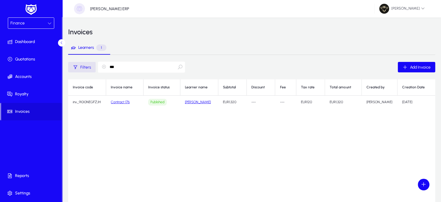
scroll to position [0, 0]
type input "***"
click at [126, 102] on link "Contract 176" at bounding box center [120, 102] width 19 height 4
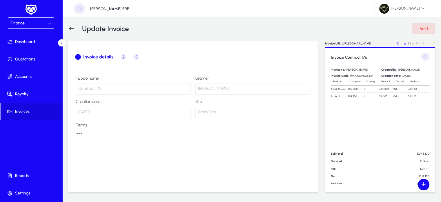
click at [136, 57] on span "3" at bounding box center [137, 57] width 6 height 6
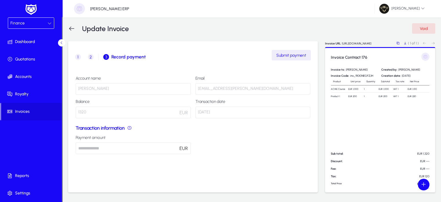
click at [295, 56] on span "Submit payment" at bounding box center [292, 55] width 30 height 5
click at [425, 30] on span "Void" at bounding box center [424, 28] width 8 height 5
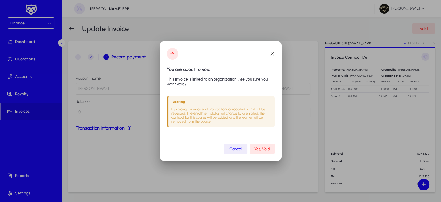
click at [260, 147] on span "Yes, Void" at bounding box center [263, 148] width 16 height 5
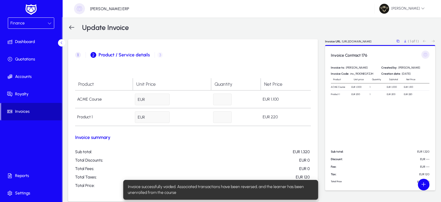
click at [17, 116] on span at bounding box center [31, 111] width 61 height 14
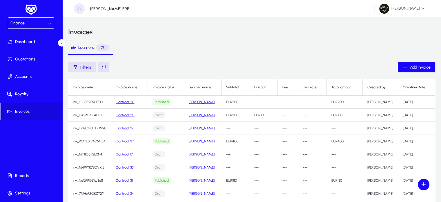
click at [105, 72] on button at bounding box center [103, 67] width 11 height 10
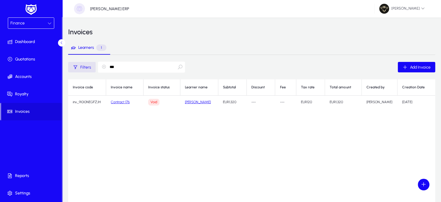
drag, startPoint x: 241, startPoint y: 102, endPoint x: 221, endPoint y: 102, distance: 19.2
click at [221, 102] on td "EUR 1,320" at bounding box center [233, 101] width 28 height 13
click at [136, 69] on input "***" at bounding box center [141, 67] width 87 height 11
type input "*"
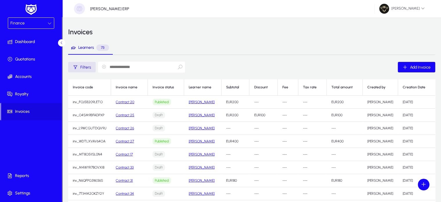
click at [33, 26] on div "Finance" at bounding box center [28, 23] width 37 height 8
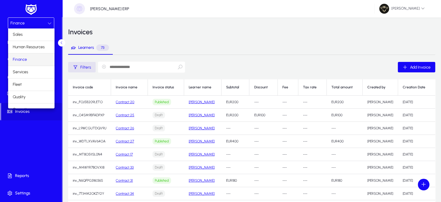
scroll to position [19, 0]
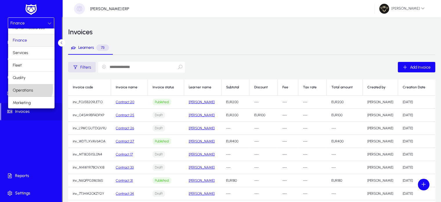
click at [30, 88] on span "Operations" at bounding box center [23, 90] width 20 height 7
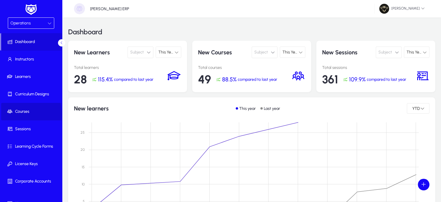
click at [23, 114] on span "Courses" at bounding box center [32, 112] width 62 height 6
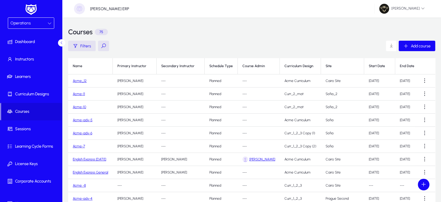
click at [85, 79] on link "Acme_12" at bounding box center [80, 81] width 14 height 4
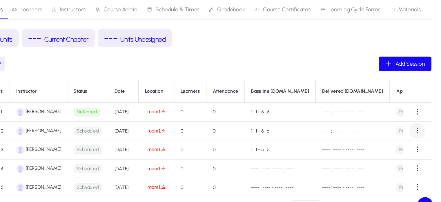
scroll to position [39, 0]
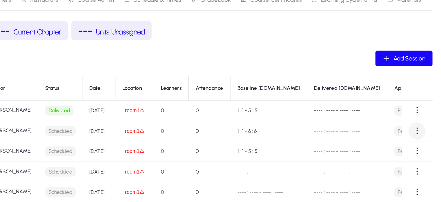
click at [420, 129] on span at bounding box center [418, 130] width 12 height 12
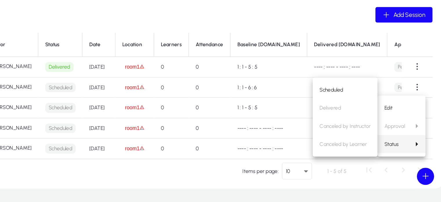
scroll to position [45, 0]
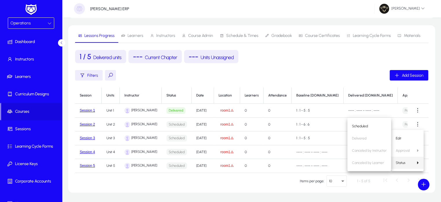
click at [199, 118] on div at bounding box center [220, 101] width 441 height 202
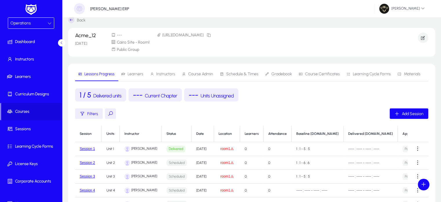
click at [73, 18] on icon at bounding box center [71, 20] width 6 height 6
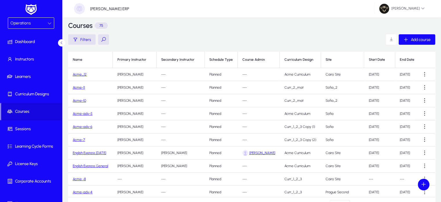
click at [81, 86] on link "Acme-11" at bounding box center [79, 87] width 12 height 4
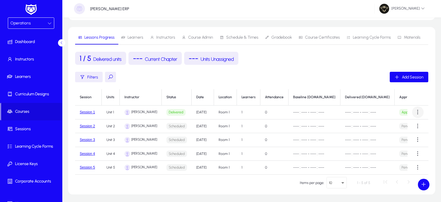
scroll to position [51, 0]
click at [420, 122] on span at bounding box center [418, 126] width 12 height 12
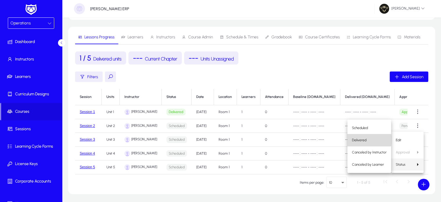
click at [364, 140] on span "Delivered" at bounding box center [369, 139] width 35 height 5
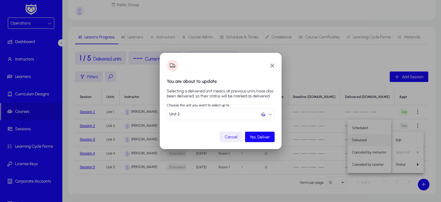
scroll to position [0, 0]
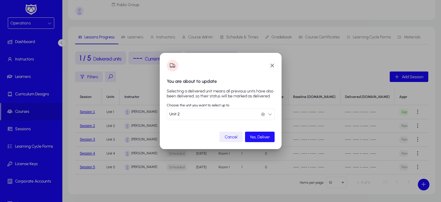
click at [267, 141] on span "submit" at bounding box center [260, 137] width 30 height 14
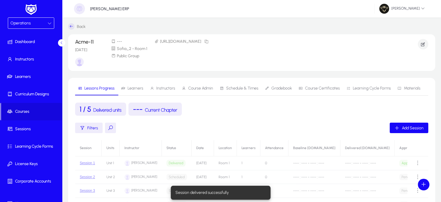
scroll to position [51, 0]
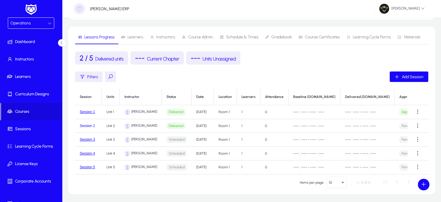
click at [87, 124] on button "Session 2" at bounding box center [87, 126] width 15 height 4
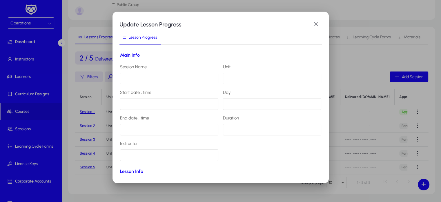
scroll to position [0, 0]
type input "*********"
type input "******"
type input "**********"
type input "******"
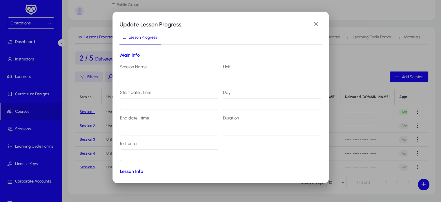
type input "**********"
type input "********"
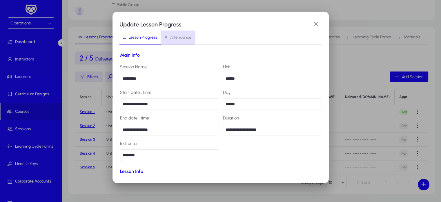
click at [173, 37] on span "Attendance" at bounding box center [180, 37] width 21 height 4
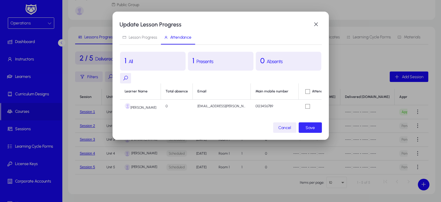
click at [318, 131] on span "button" at bounding box center [310, 127] width 23 height 14
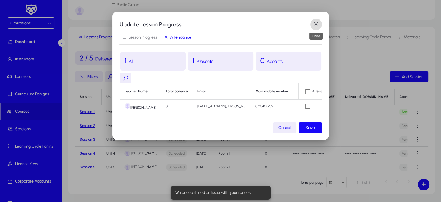
click at [316, 27] on span "button" at bounding box center [317, 25] width 12 height 12
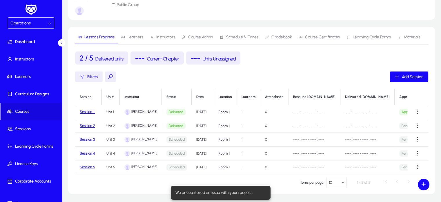
scroll to position [51, 0]
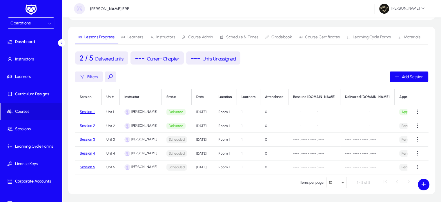
click at [85, 125] on button "Session 2" at bounding box center [87, 126] width 15 height 4
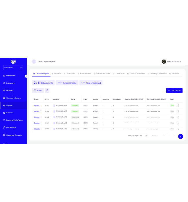
scroll to position [0, 0]
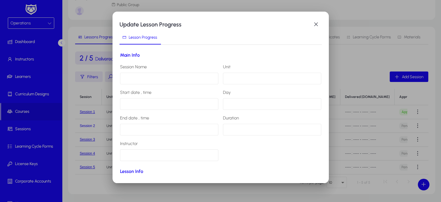
type input "*********"
type input "******"
type input "**********"
type input "******"
type input "**********"
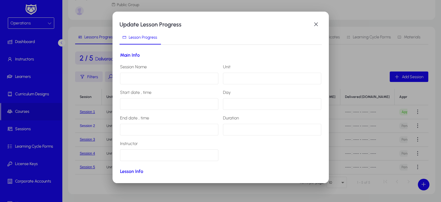
type input "**********"
type input "********"
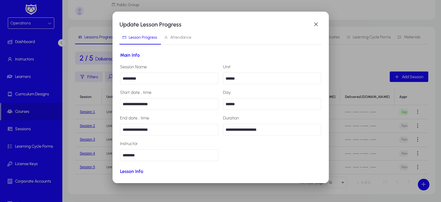
click at [187, 39] on span "Attendance" at bounding box center [180, 37] width 21 height 4
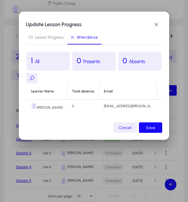
scroll to position [0, 71]
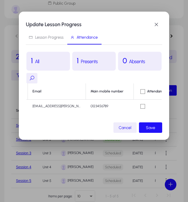
click at [157, 131] on span "button" at bounding box center [150, 127] width 23 height 14
click at [156, 23] on span "button" at bounding box center [157, 25] width 12 height 12
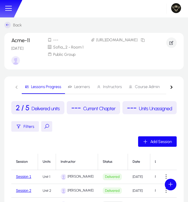
scroll to position [51, 0]
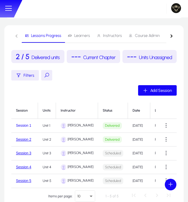
drag, startPoint x: 23, startPoint y: 137, endPoint x: 24, endPoint y: 134, distance: 3.0
click at [24, 133] on td "Session 1" at bounding box center [24, 126] width 27 height 14
click at [24, 127] on button "Session 1" at bounding box center [23, 125] width 15 height 4
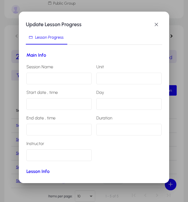
scroll to position [0, 0]
type input "*********"
type input "******"
type input "**********"
type input "******"
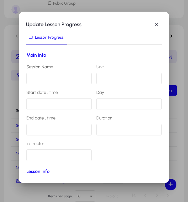
type input "**********"
type input "********"
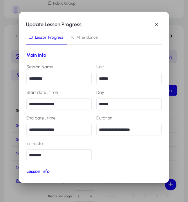
click at [84, 37] on span "Attendance" at bounding box center [87, 37] width 21 height 4
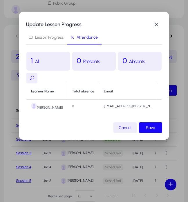
scroll to position [0, 71]
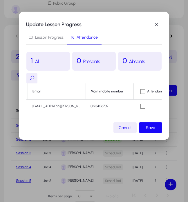
click at [134, 105] on td at bounding box center [152, 106] width 37 height 13
click at [157, 127] on span "button" at bounding box center [150, 127] width 23 height 14
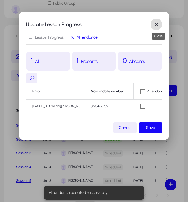
click at [160, 25] on span "button" at bounding box center [157, 25] width 12 height 12
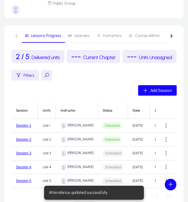
scroll to position [51, 0]
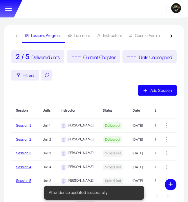
click at [24, 141] on button "Session 2" at bounding box center [23, 139] width 15 height 4
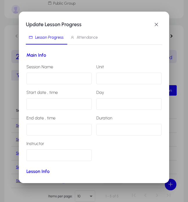
scroll to position [0, 0]
type input "*********"
type input "******"
type input "**********"
type input "******"
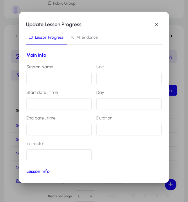
type input "**********"
type input "********"
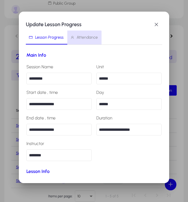
click at [78, 43] on span "Attendance" at bounding box center [84, 37] width 28 height 14
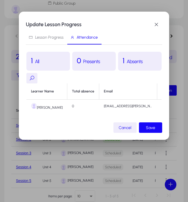
scroll to position [0, 71]
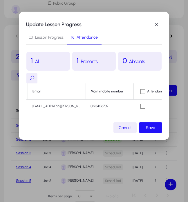
click at [153, 130] on span "Save" at bounding box center [150, 127] width 9 height 5
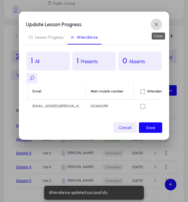
click at [157, 24] on span "button" at bounding box center [157, 25] width 12 height 12
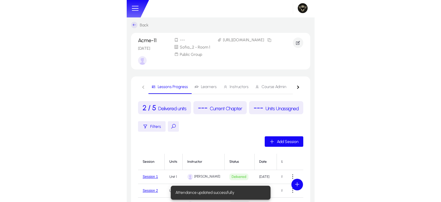
scroll to position [51, 0]
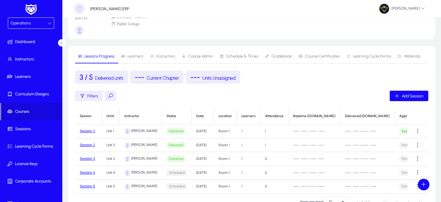
scroll to position [38, 0]
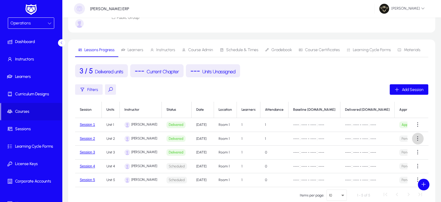
click at [416, 135] on span at bounding box center [418, 139] width 12 height 12
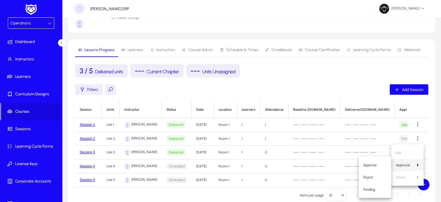
drag, startPoint x: 369, startPoint y: 168, endPoint x: 376, endPoint y: 163, distance: 8.7
click at [376, 163] on span "Approve" at bounding box center [375, 164] width 23 height 5
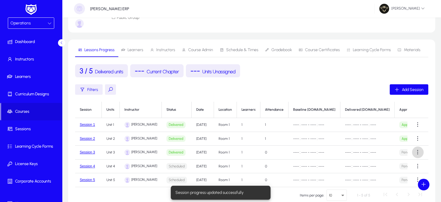
click at [420, 150] on span at bounding box center [418, 152] width 12 height 12
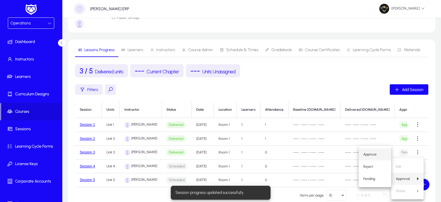
click at [375, 154] on span "Approve" at bounding box center [375, 154] width 23 height 5
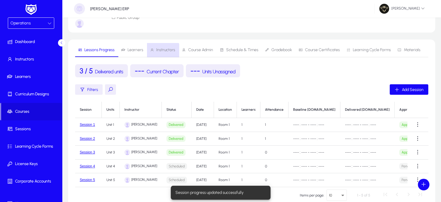
click at [162, 52] on span "Instructors" at bounding box center [165, 50] width 19 height 4
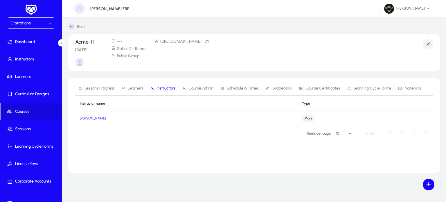
click at [89, 118] on link "[PERSON_NAME]" at bounding box center [93, 118] width 26 height 4
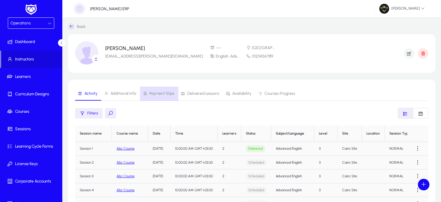
click at [164, 93] on span "Payment Slips" at bounding box center [161, 93] width 25 height 4
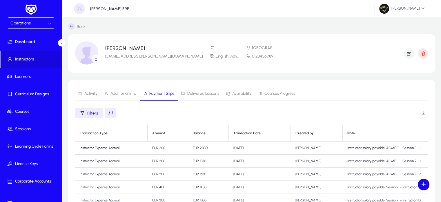
click at [426, 113] on span at bounding box center [424, 113] width 12 height 12
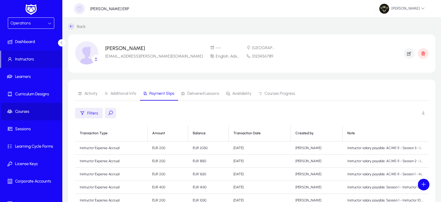
click at [34, 107] on span at bounding box center [32, 111] width 62 height 14
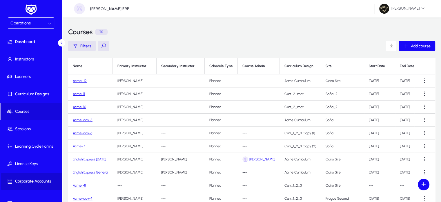
click at [37, 187] on span at bounding box center [32, 181] width 62 height 14
